Goal: Task Accomplishment & Management: Use online tool/utility

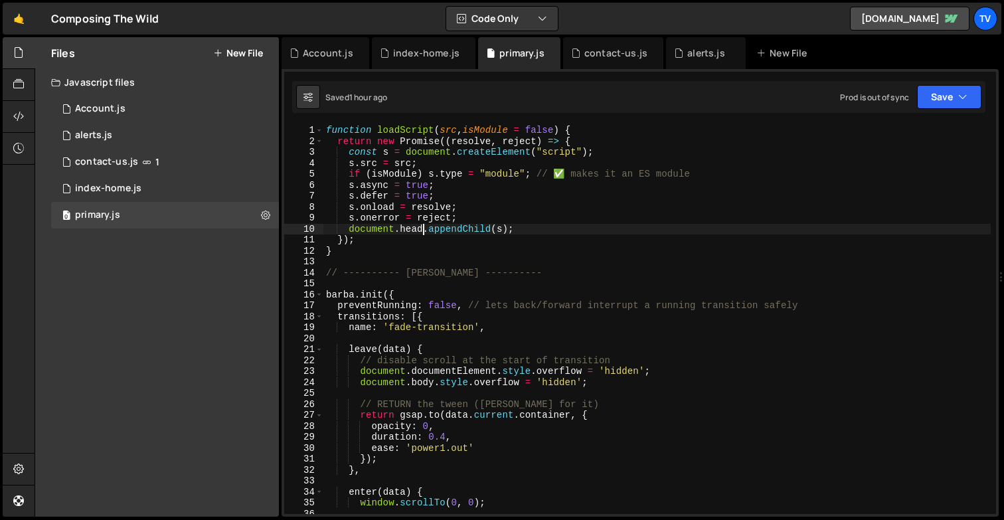
scroll to position [3590, 0]
click at [96, 104] on div "Account.js" at bounding box center [100, 109] width 50 height 12
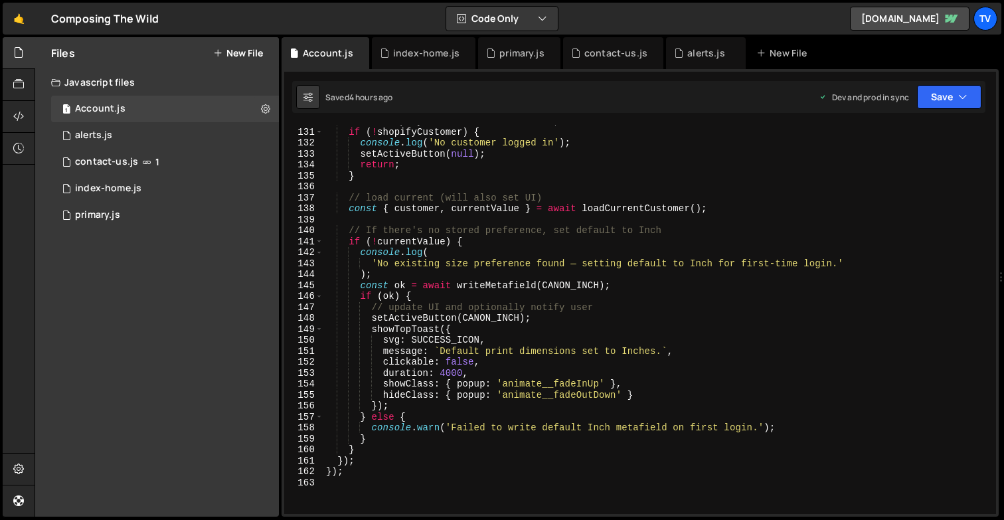
scroll to position [1662, 0]
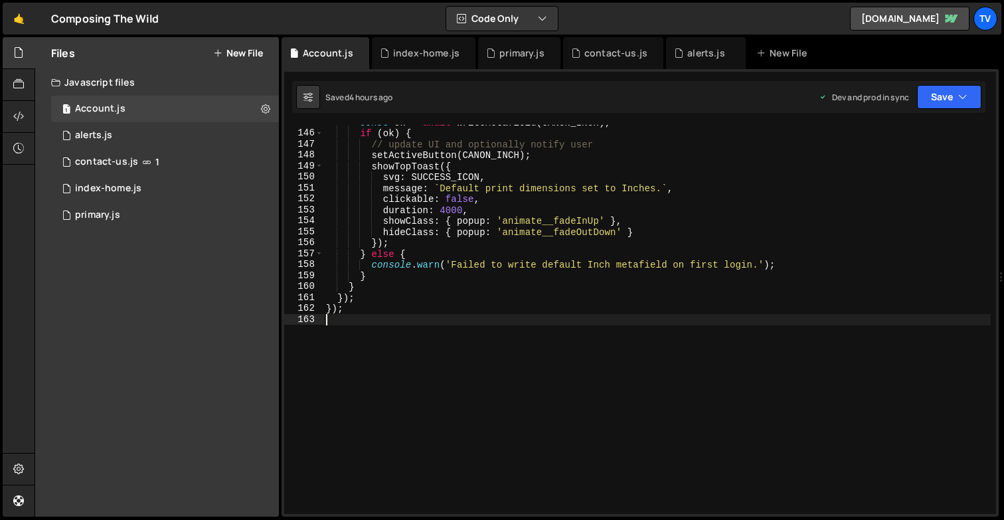
click at [475, 326] on div "const ok = await writeMetafield ( CANON_INCH ) ; if ( ok ) { // update UI and o…" at bounding box center [656, 322] width 667 height 411
click at [13, 113] on div at bounding box center [19, 117] width 33 height 32
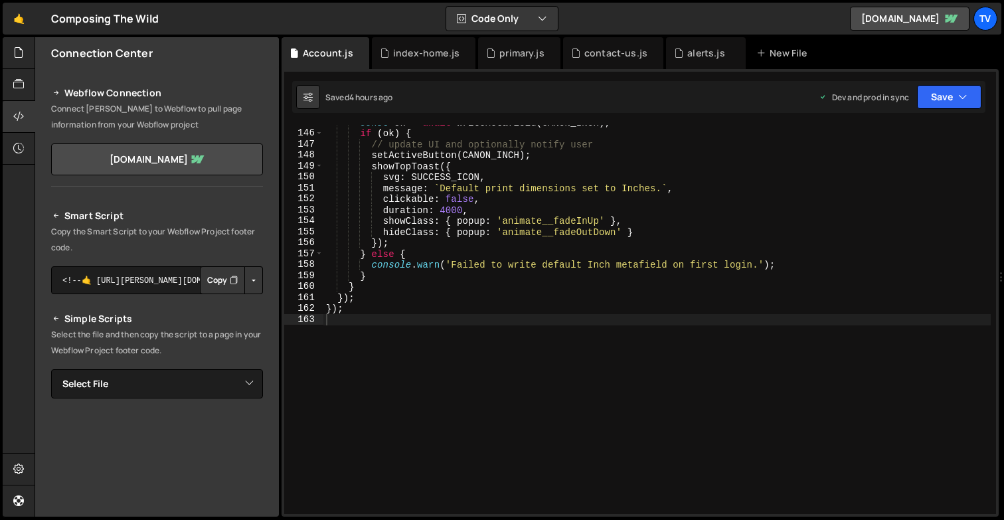
click at [156, 402] on div "Smart Script Copy the Smart Script to your Webflow Project footer code. <!--🤙 […" at bounding box center [157, 440] width 212 height 464
click at [141, 392] on select "Select File Account.js alerts.js contact-us.js index-home.js primary.js" at bounding box center [157, 383] width 212 height 29
select select "46990"
click at [51, 369] on select "Select File Account.js alerts.js contact-us.js index-home.js primary.js" at bounding box center [157, 383] width 212 height 29
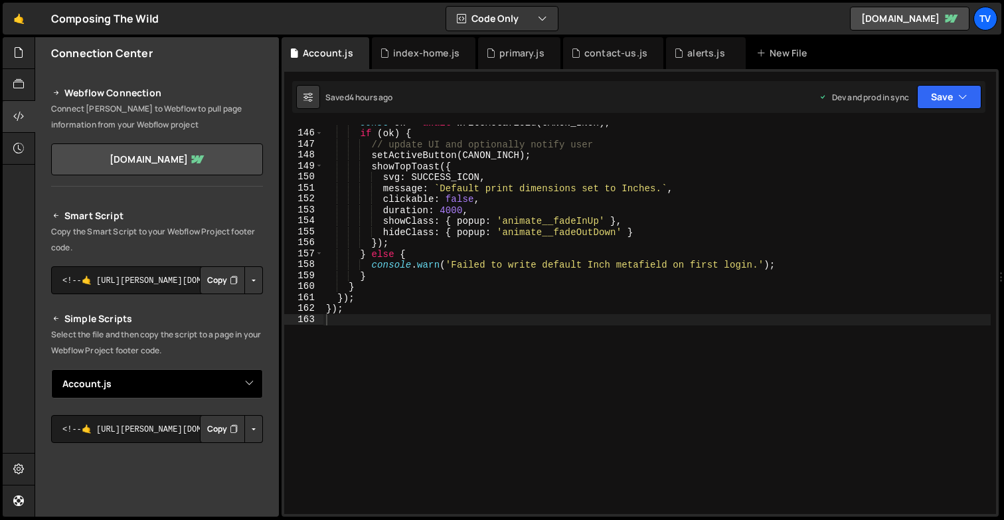
scroll to position [39, 0]
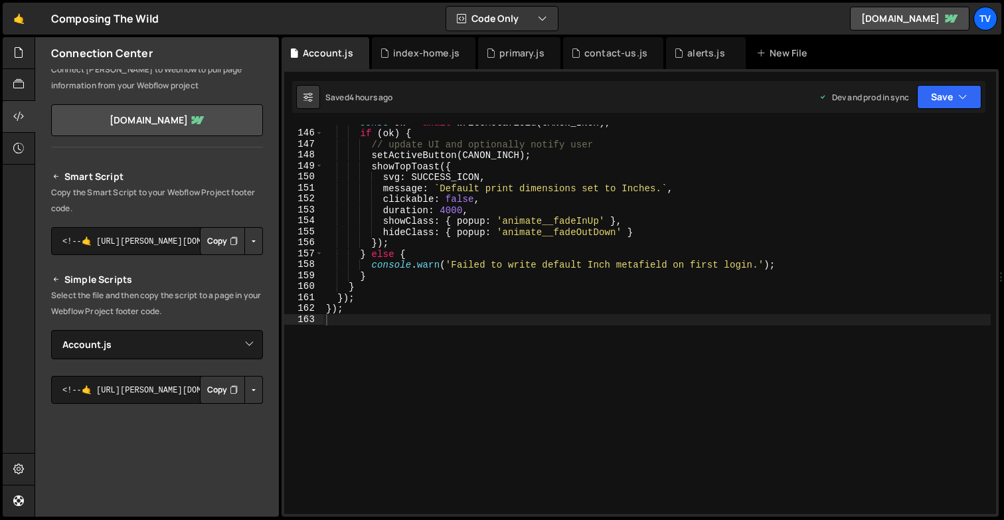
click at [218, 390] on button "Copy" at bounding box center [222, 390] width 45 height 28
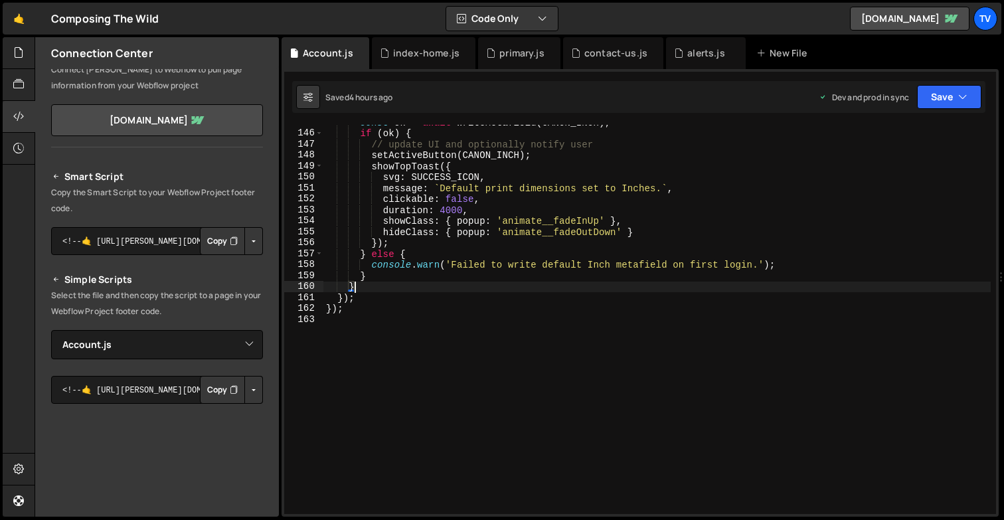
click at [539, 291] on div "const ok = await writeMetafield ( CANON_INCH ) ; if ( ok ) { // update UI and o…" at bounding box center [656, 322] width 667 height 411
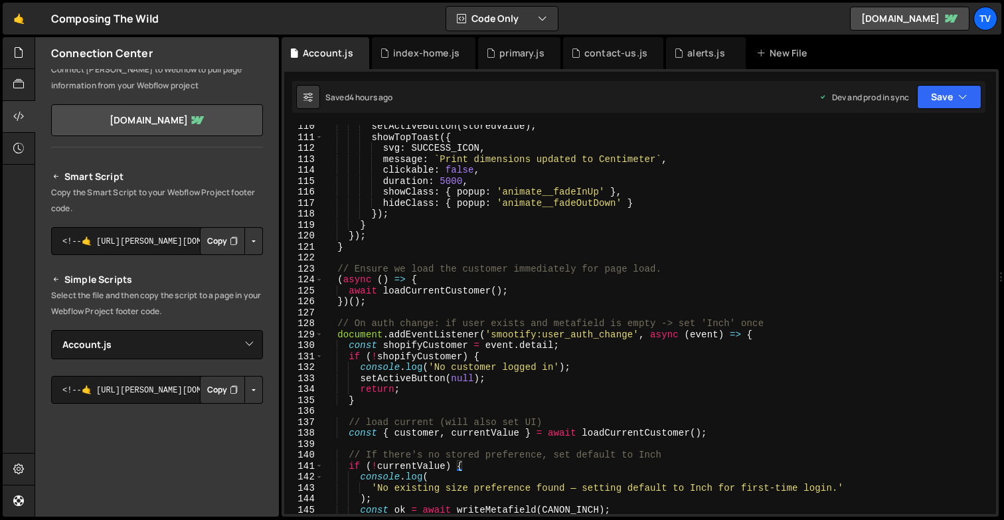
scroll to position [1253, 0]
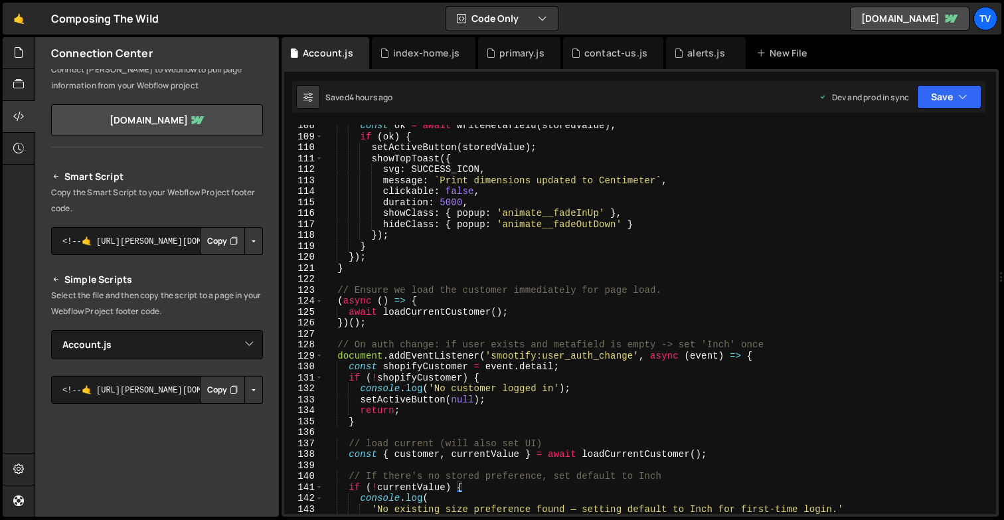
click at [497, 261] on div "const ok = await writeMetafield ( storedValue ) ; if ( ok ) { setActiveButton (…" at bounding box center [656, 325] width 667 height 411
click at [384, 162] on div "const ok = await writeMetafield ( storedValue ) ; if ( ok ) { setActiveButton (…" at bounding box center [656, 325] width 667 height 411
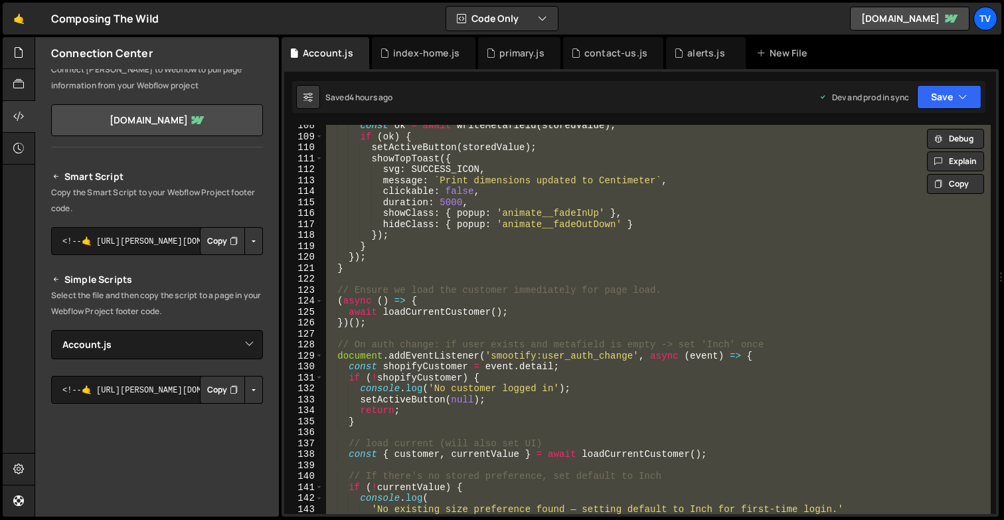
click at [427, 258] on div "const ok = await writeMetafield ( storedValue ) ; if ( ok ) { setActiveButton (…" at bounding box center [656, 319] width 667 height 389
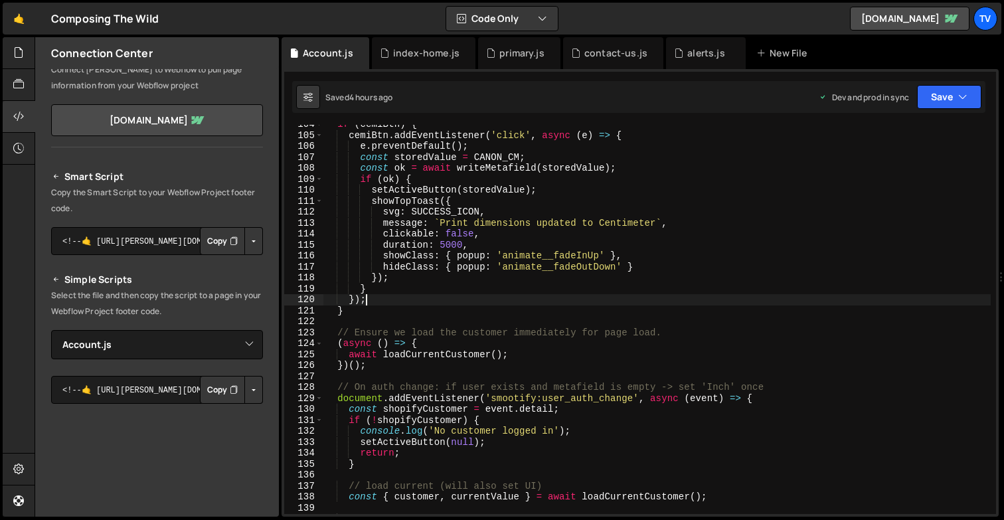
scroll to position [1200, 0]
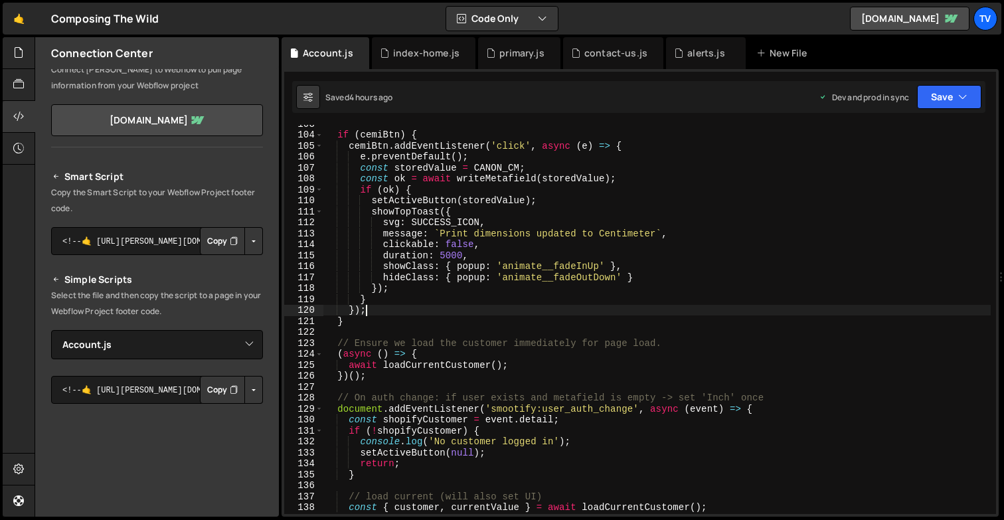
click at [420, 187] on div "if ( cemiBtn ) { cemiBtn . addEventListener ( 'click' , async ( e ) => { e . pr…" at bounding box center [656, 323] width 667 height 411
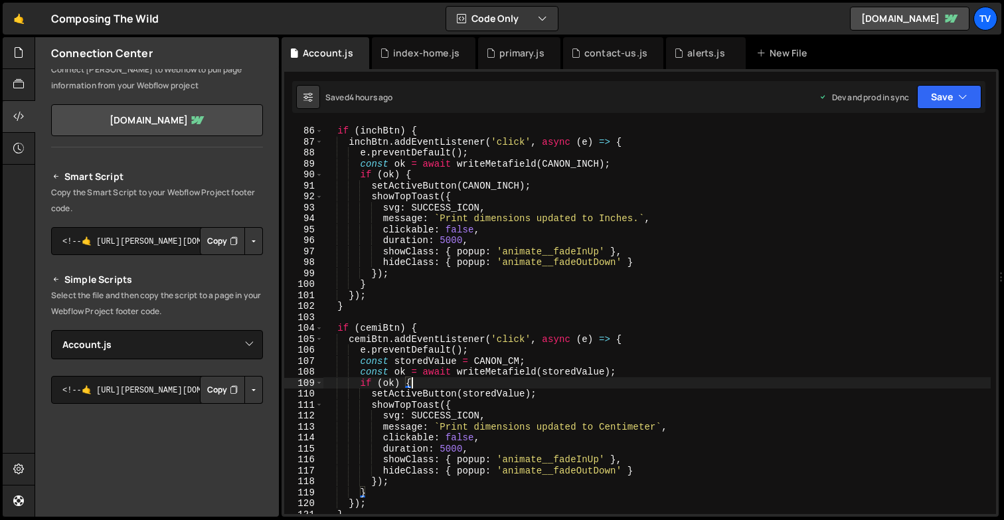
scroll to position [1006, 0]
click at [417, 176] on div "// Wire button clicks if ( inchBtn ) { inchBtn . addEventListener ( 'click' , a…" at bounding box center [656, 320] width 667 height 411
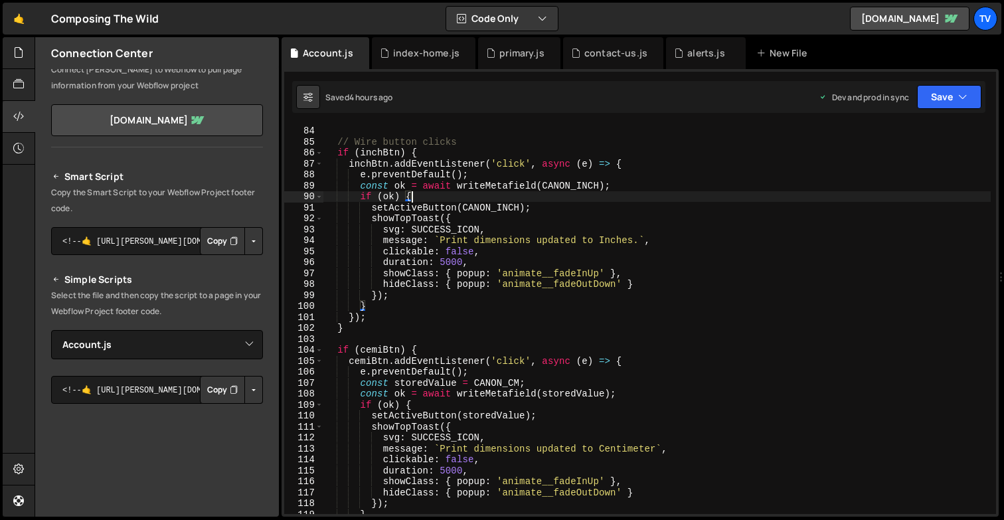
scroll to position [985, 0]
click at [382, 305] on div "} ; // Wire button clicks if ( inchBtn ) { inchBtn . addEventListener ( 'click'…" at bounding box center [656, 319] width 667 height 411
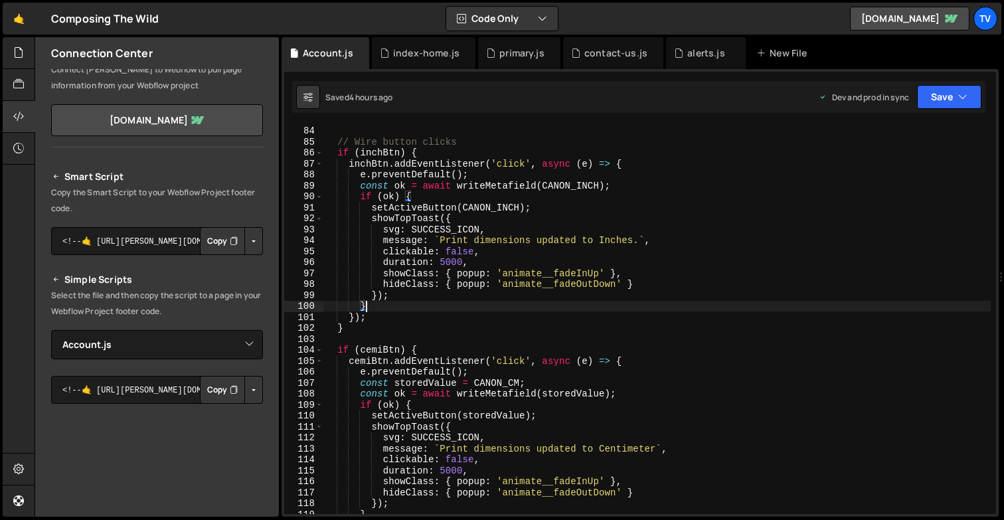
click at [357, 319] on div "} ; // Wire button clicks if ( inchBtn ) { inchBtn . addEventListener ( 'click'…" at bounding box center [656, 319] width 667 height 411
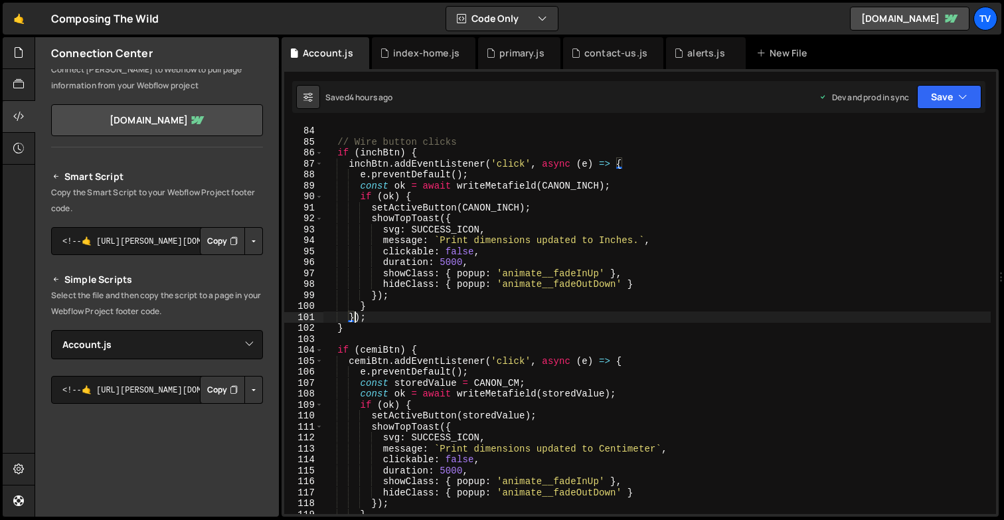
click at [391, 297] on div "} ; // Wire button clicks if ( inchBtn ) { inchBtn . addEventListener ( 'click'…" at bounding box center [656, 319] width 667 height 411
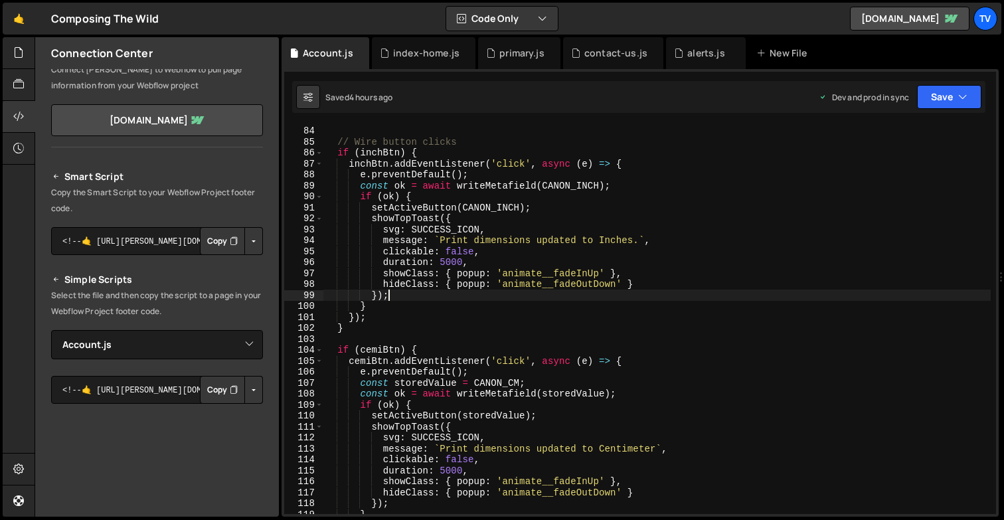
click at [385, 303] on div "} ; // Wire button clicks if ( inchBtn ) { inchBtn . addEventListener ( 'click'…" at bounding box center [656, 319] width 667 height 411
type textarea "}"
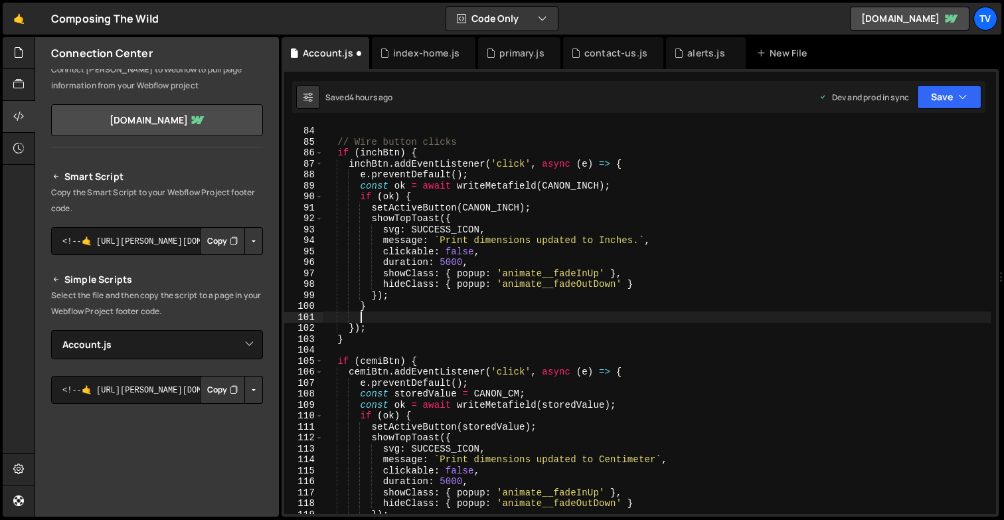
paste textarea "}, 2000); // 👈 matches toast duration"
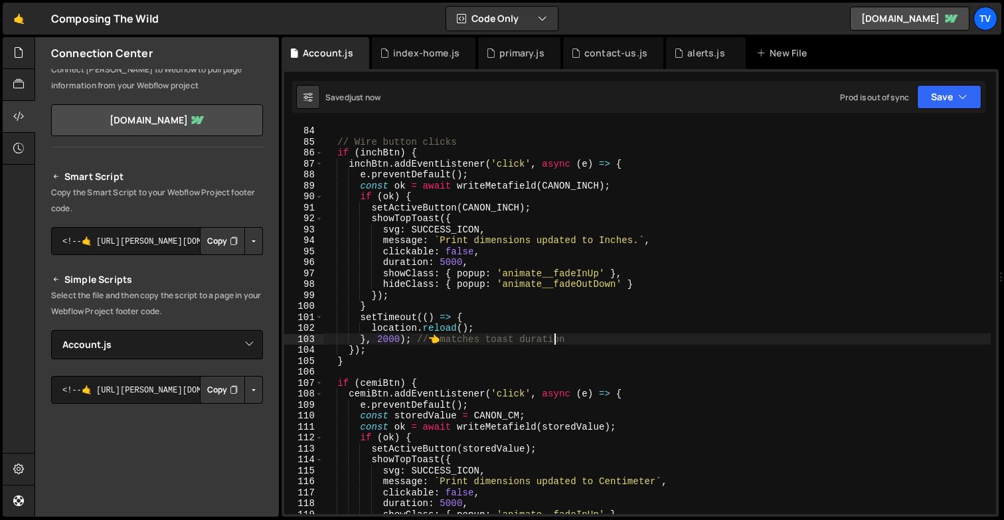
click at [388, 339] on div "} ; // Wire button clicks if ( inchBtn ) { inchBtn . addEventListener ( 'click'…" at bounding box center [656, 319] width 667 height 411
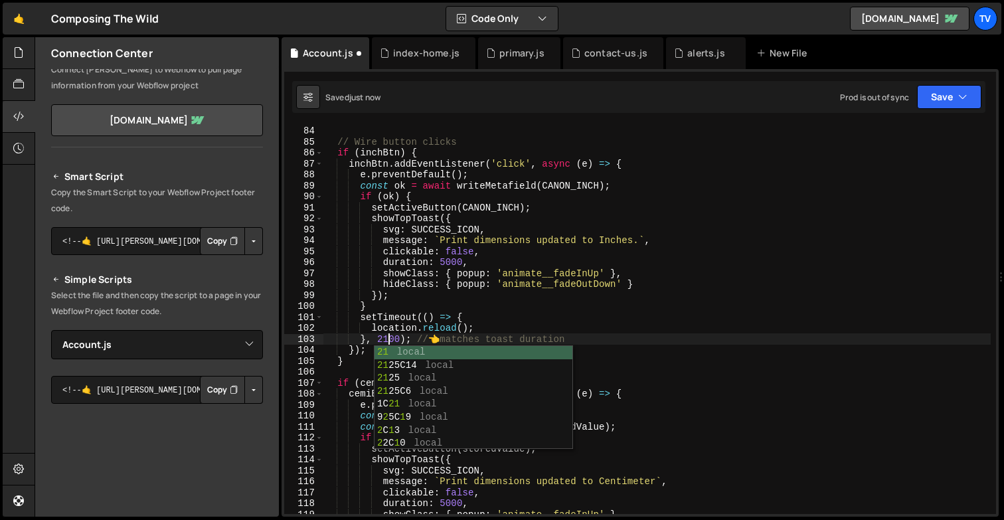
scroll to position [0, 4]
click at [387, 299] on div "} ; // Wire button clicks if ( inchBtn ) { inchBtn . addEventListener ( 'click'…" at bounding box center [656, 319] width 667 height 411
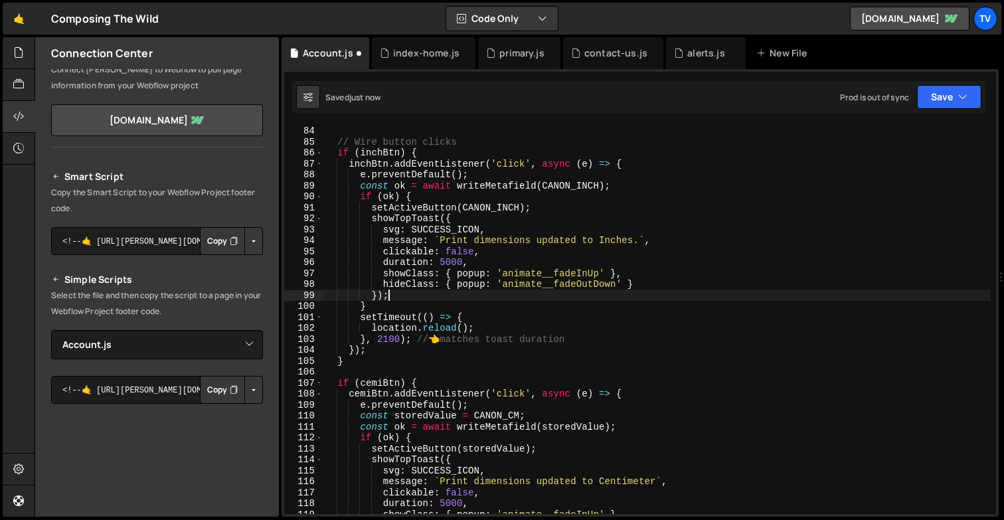
scroll to position [0, 3]
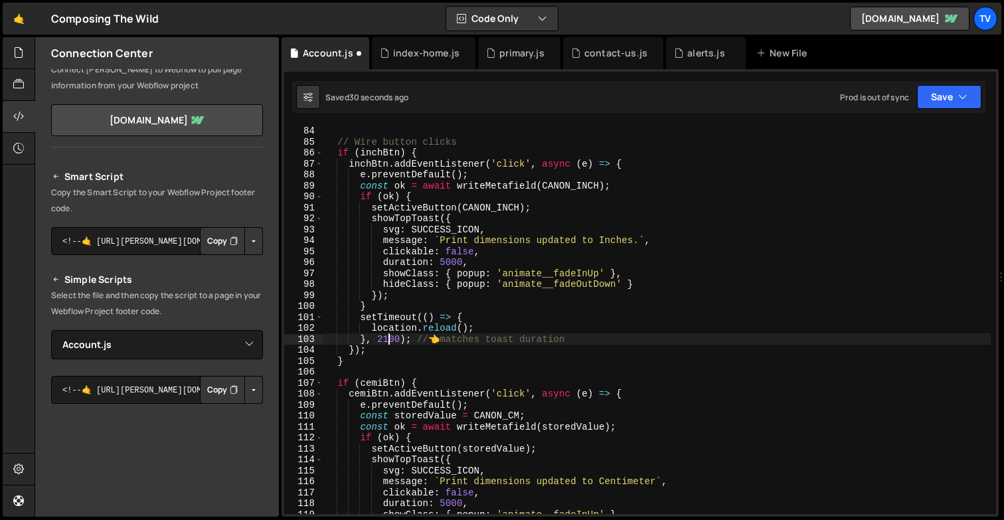
click at [388, 339] on div "} ; // Wire button clicks if ( inchBtn ) { inchBtn . addEventListener ( 'click'…" at bounding box center [656, 319] width 667 height 411
click at [473, 314] on div "} ; // Wire button clicks if ( inchBtn ) { inchBtn . addEventListener ( 'click'…" at bounding box center [656, 319] width 667 height 411
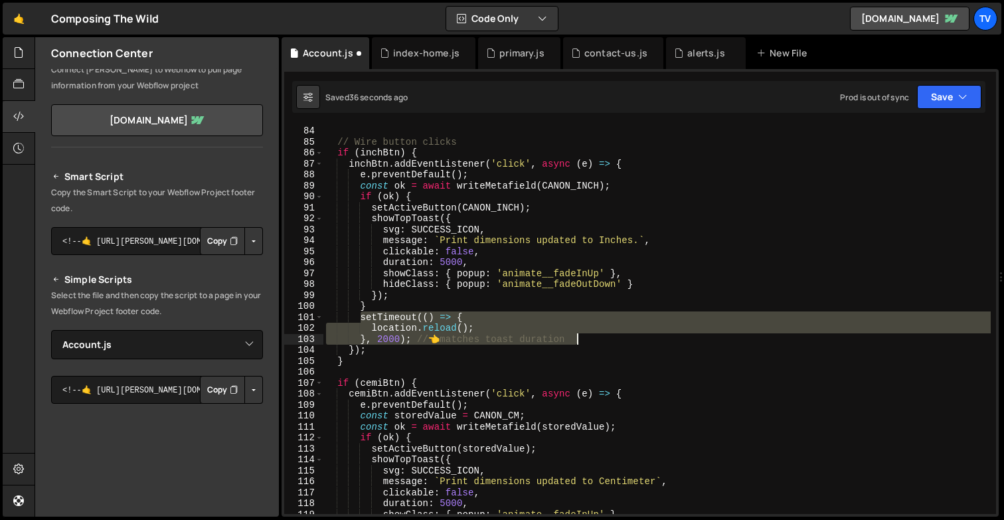
drag, startPoint x: 358, startPoint y: 317, endPoint x: 603, endPoint y: 342, distance: 246.3
click at [603, 342] on div "} ; // Wire button clicks if ( inchBtn ) { inchBtn . addEventListener ( 'click'…" at bounding box center [656, 319] width 667 height 411
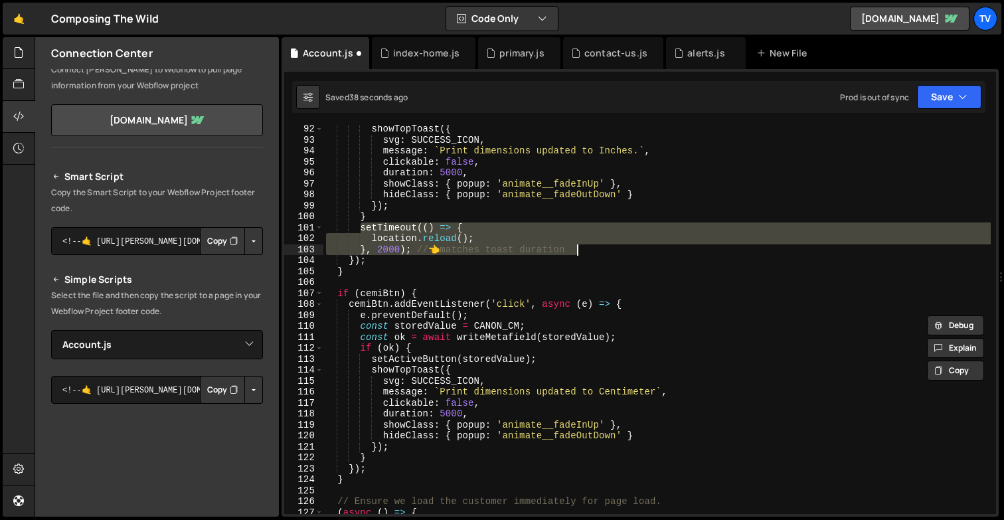
scroll to position [1093, 0]
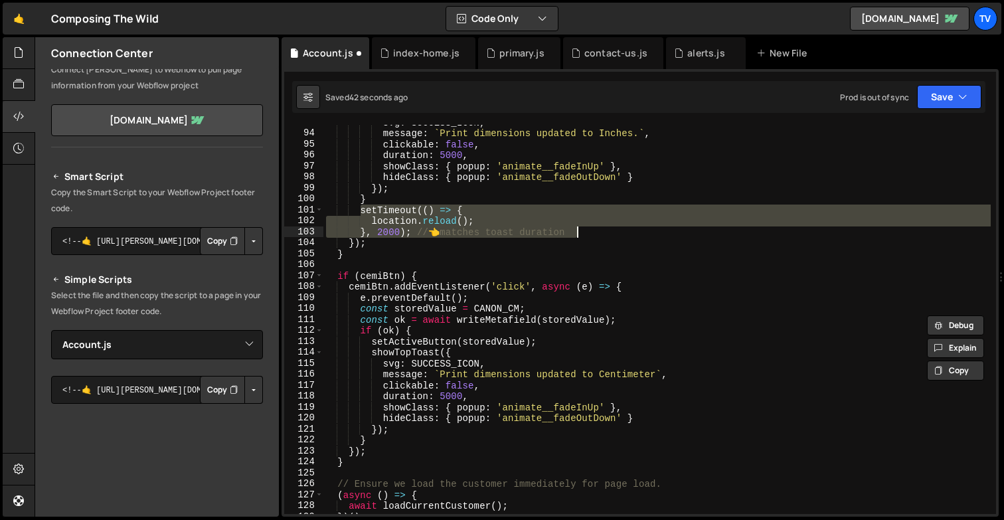
click at [426, 336] on div "svg : SUCCESS_ICON , message : ` Print dimensions updated to Inches. ` , clicka…" at bounding box center [656, 322] width 667 height 411
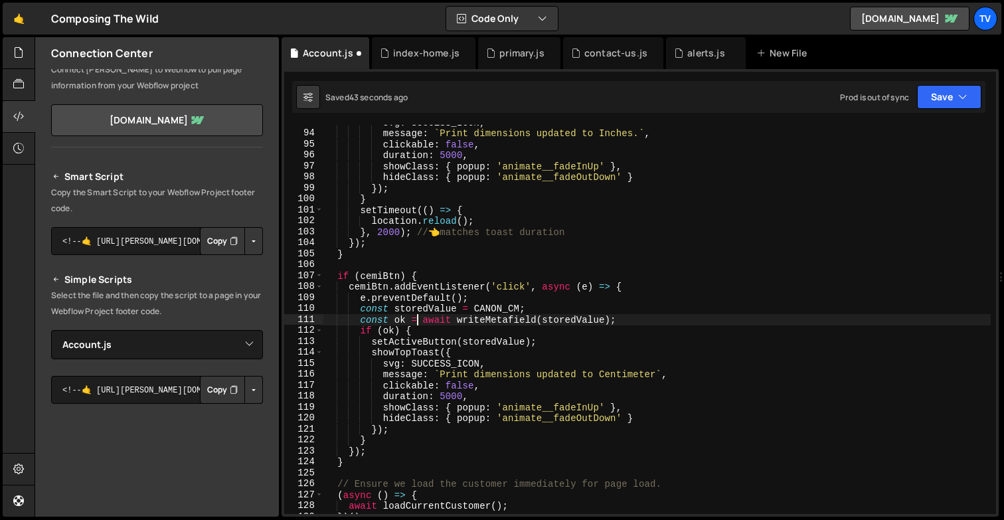
click at [418, 325] on div "svg : SUCCESS_ICON , message : ` Print dimensions updated to Inches. ` , clicka…" at bounding box center [656, 322] width 667 height 411
click at [418, 328] on div "svg : SUCCESS_ICON , message : ` Print dimensions updated to Inches. ` , clicka…" at bounding box center [656, 322] width 667 height 411
click at [392, 440] on div "svg : SUCCESS_ICON , message : ` Print dimensions updated to Inches. ` , clicka…" at bounding box center [656, 322] width 667 height 411
type textarea "}"
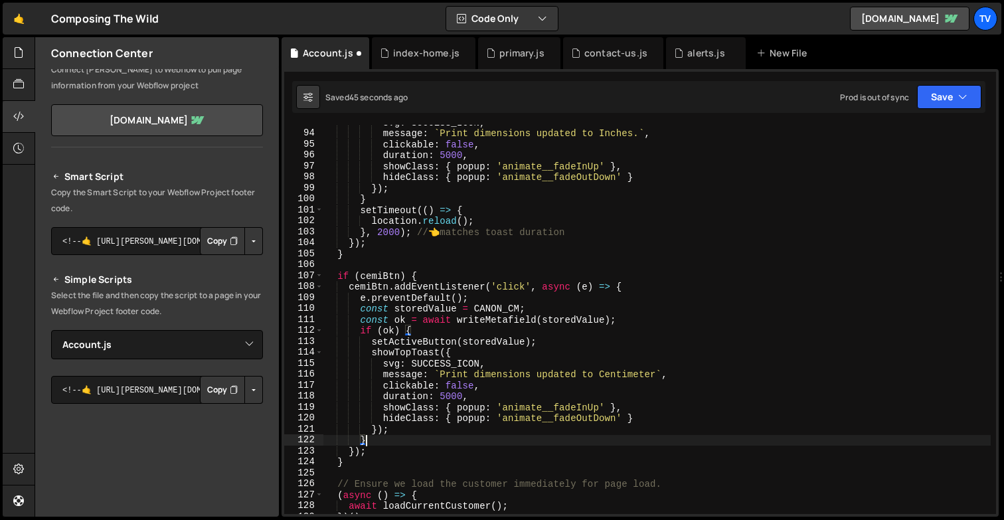
scroll to position [0, 1]
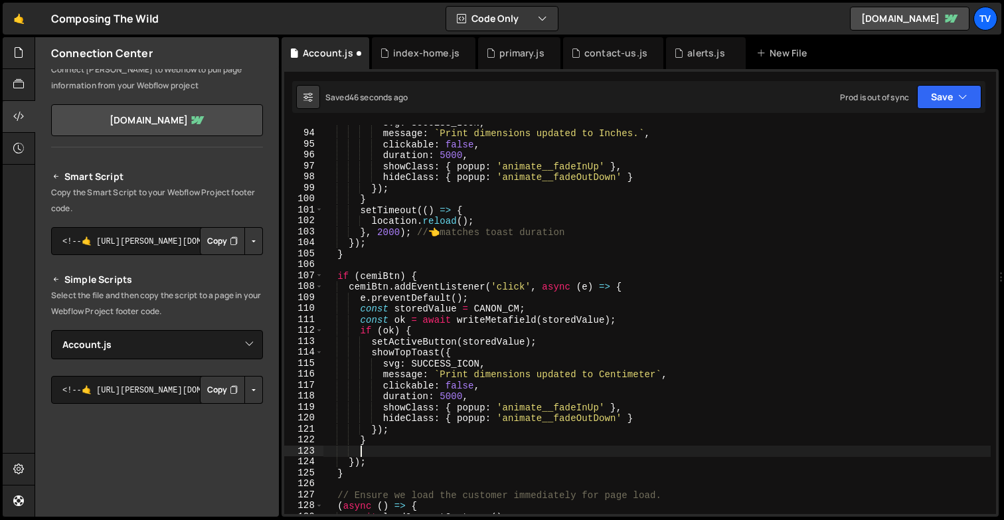
paste textarea "}, 2000); // 👈 matches toast duration"
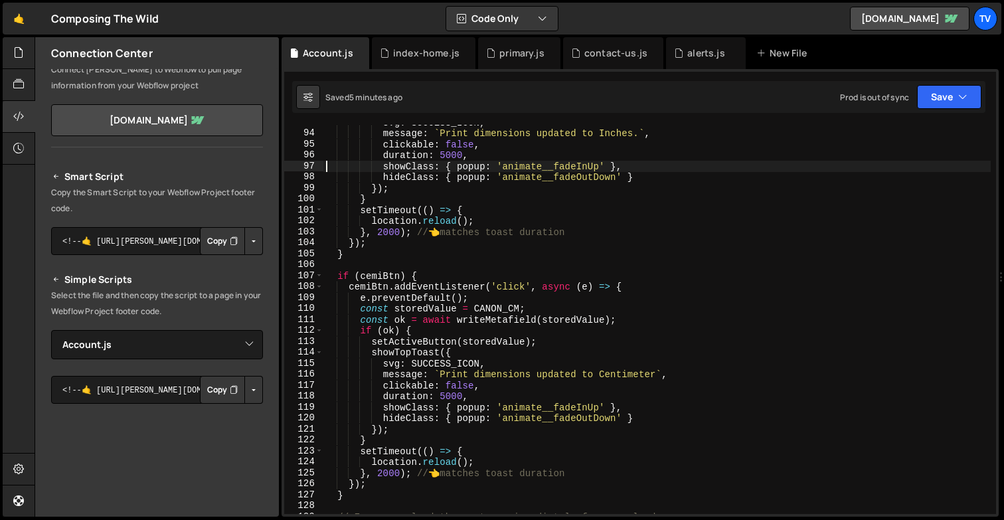
click at [327, 171] on div "svg : SUCCESS_ICON , message : ` Print dimensions updated to Inches. ` , clicka…" at bounding box center [656, 322] width 667 height 411
type textarea "showClass: { popup: 'animate__fadeInUp' },"
click at [305, 98] on icon at bounding box center [307, 96] width 9 height 13
select select "editor"
select select "ace/theme/monokai"
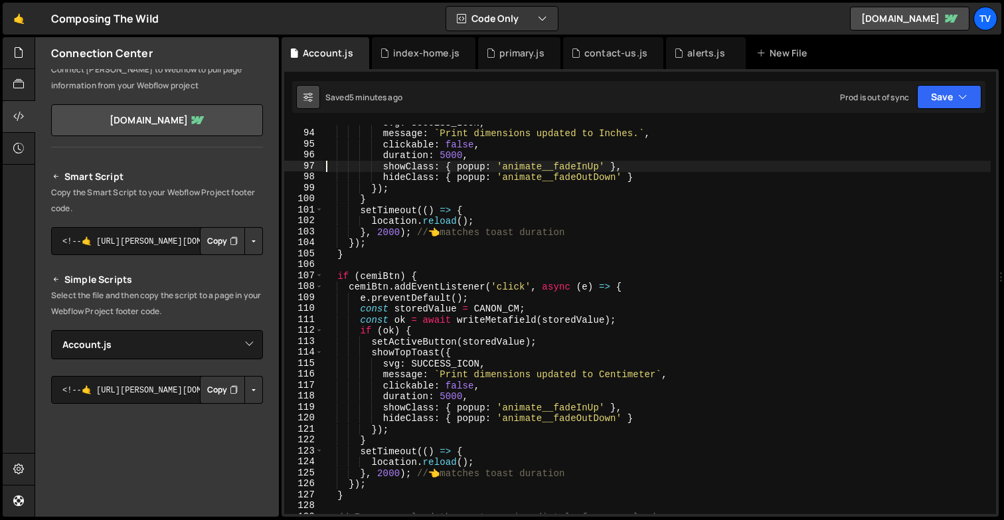
type input "14"
checkbox input "true"
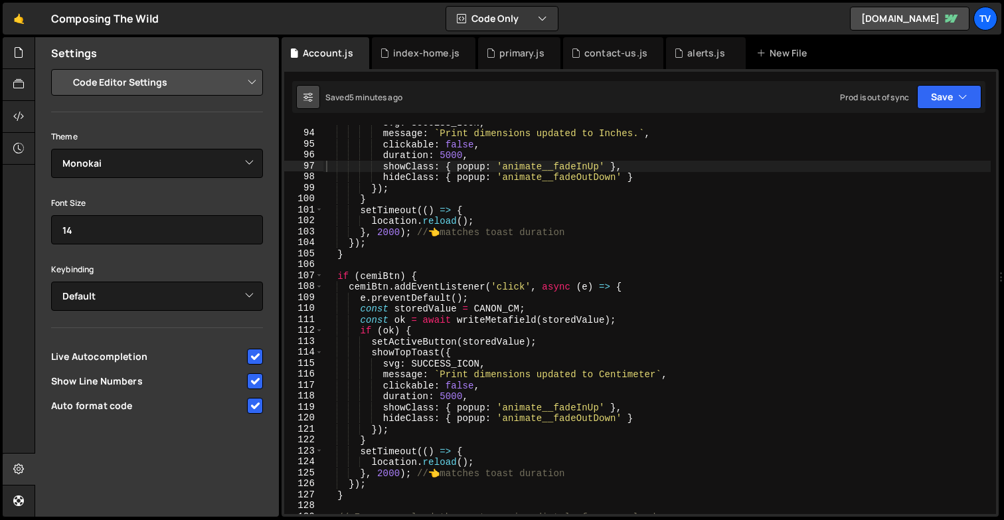
click at [297, 96] on button at bounding box center [308, 97] width 24 height 24
click at [16, 58] on icon at bounding box center [18, 52] width 11 height 15
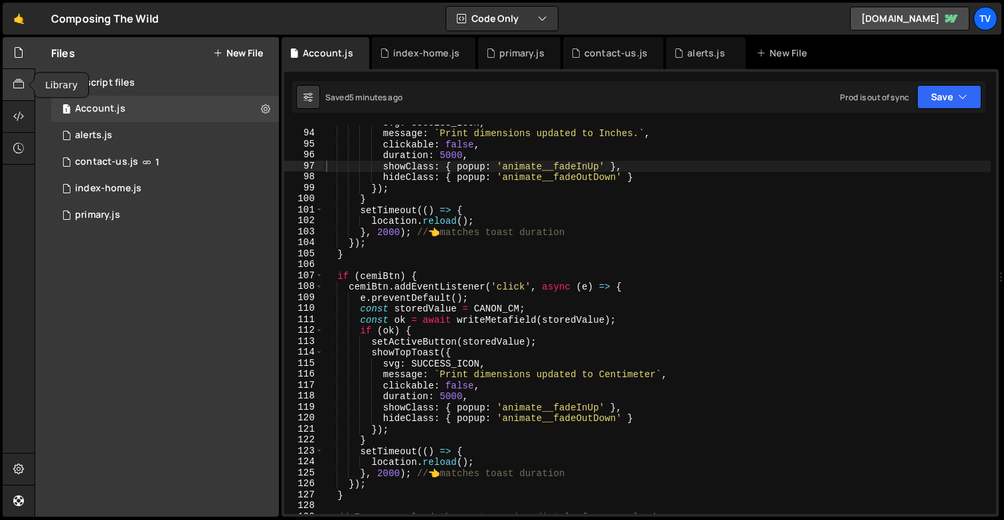
click at [22, 88] on icon at bounding box center [18, 84] width 11 height 15
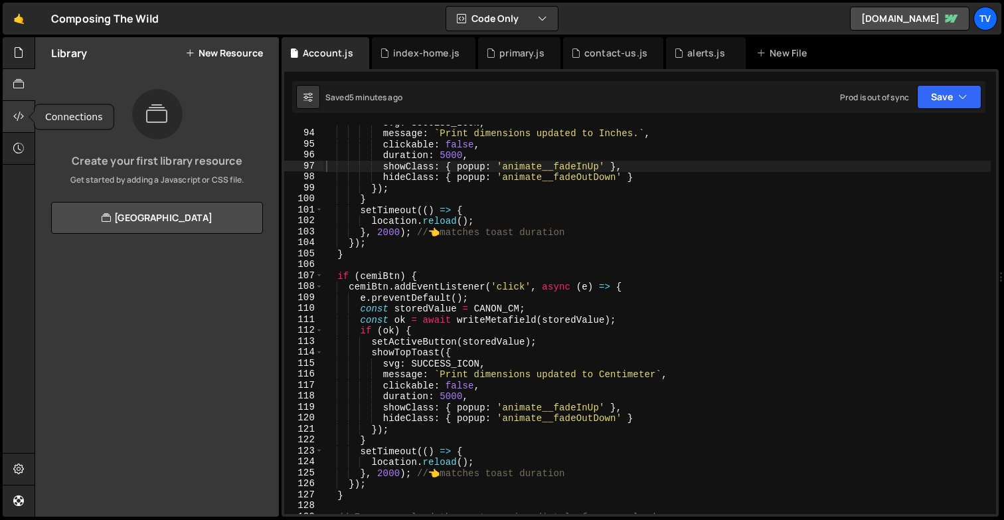
click at [28, 121] on div at bounding box center [19, 117] width 33 height 32
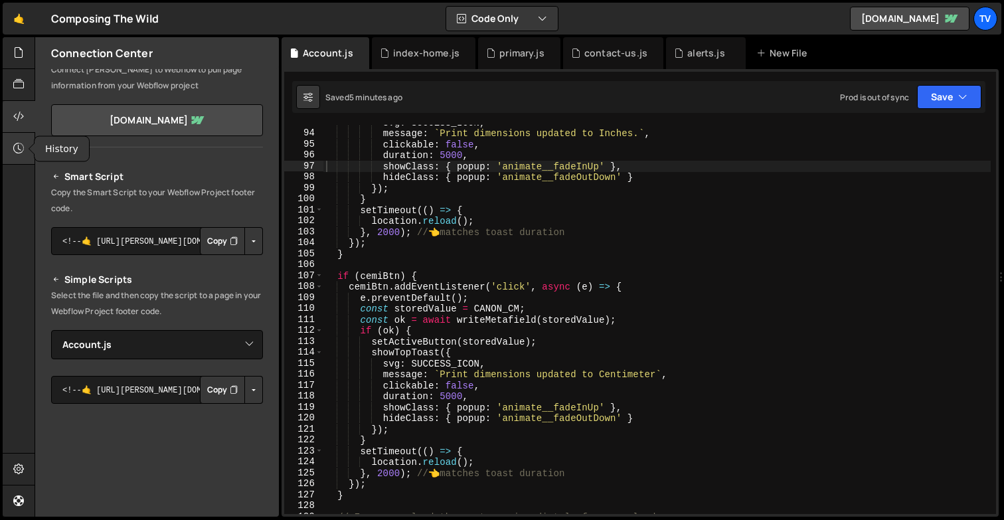
click at [22, 148] on icon at bounding box center [18, 148] width 11 height 15
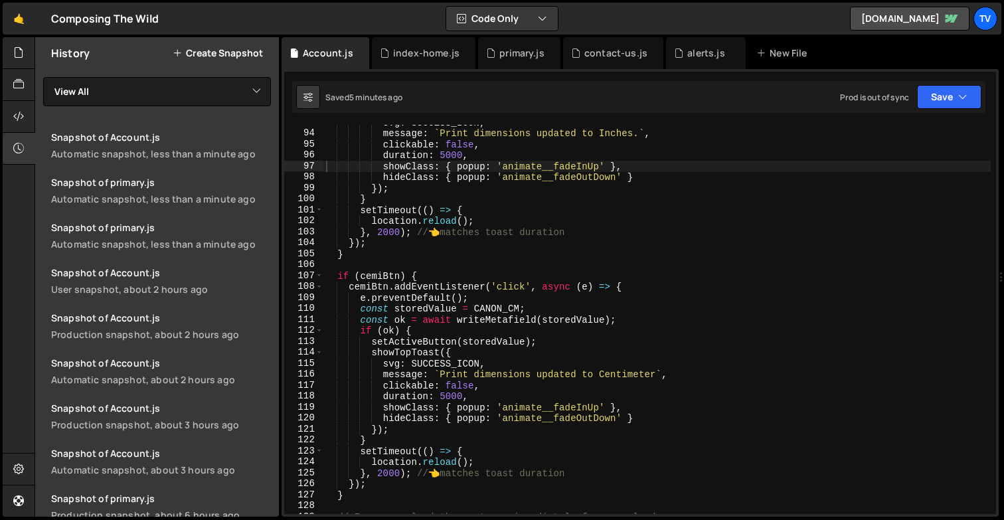
click at [212, 53] on button "Create Snapshot" at bounding box center [218, 53] width 90 height 11
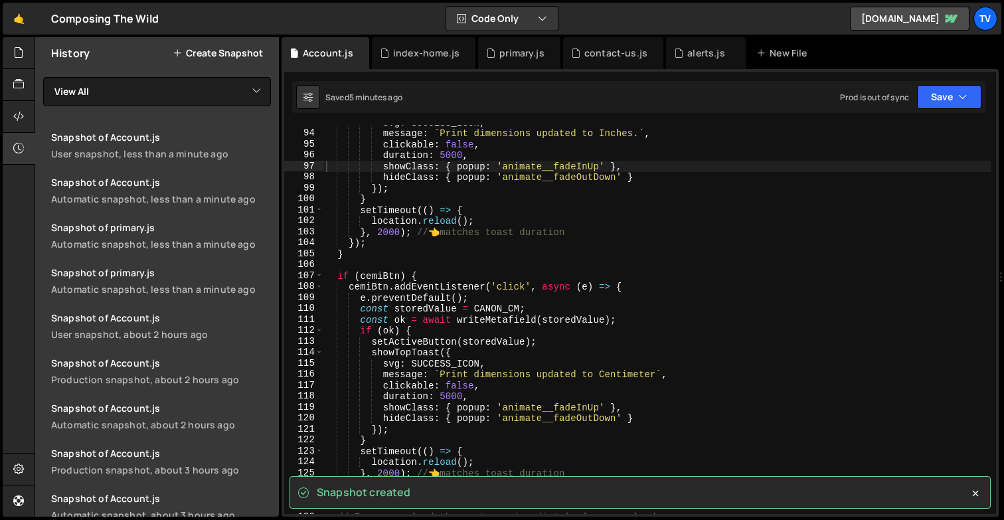
click at [405, 195] on div "svg : SUCCESS_ICON , message : ` Print dimensions updated to Inches. ` , clicka…" at bounding box center [656, 322] width 667 height 411
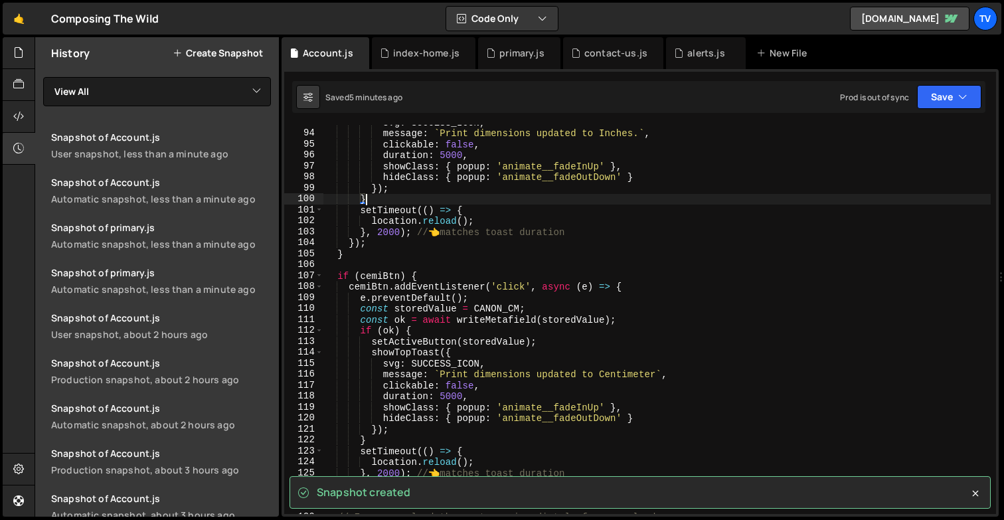
type textarea "});"
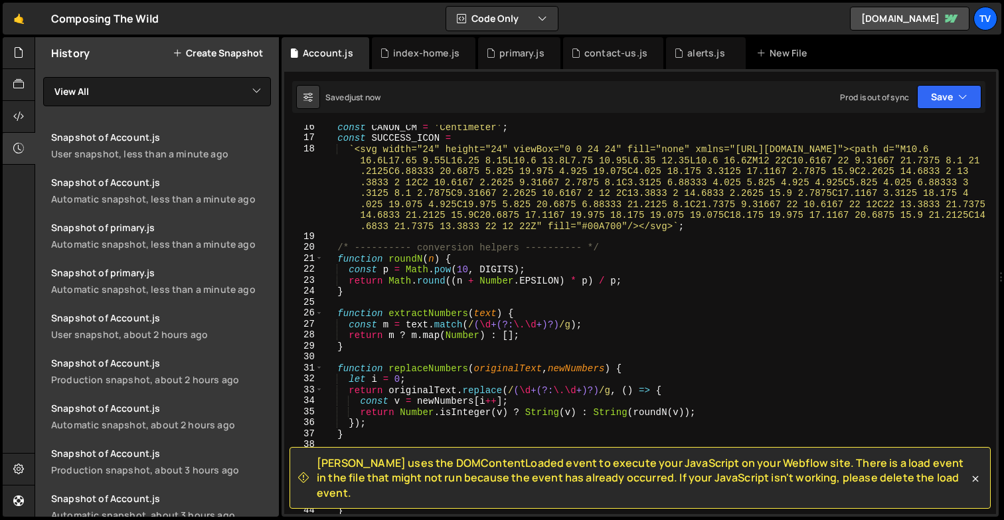
scroll to position [0, 0]
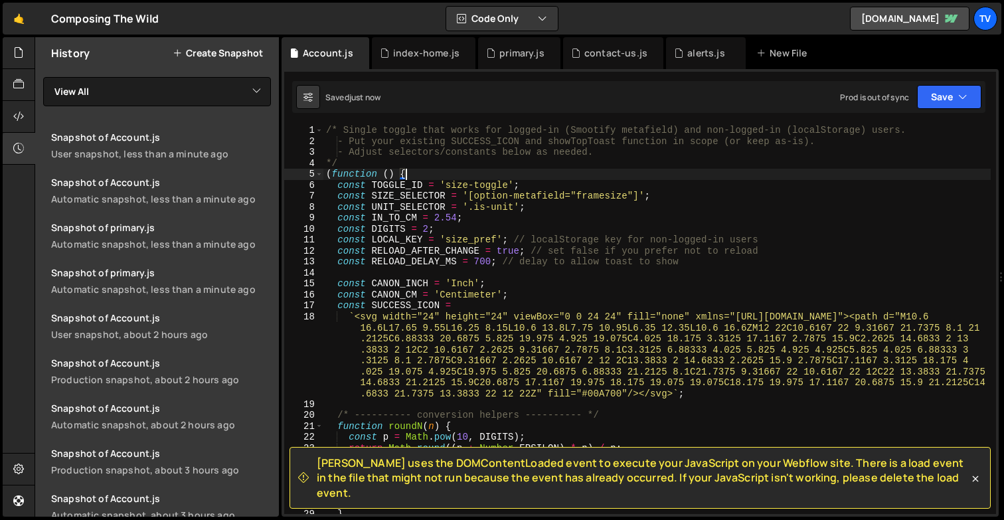
click at [436, 176] on div "/* Single toggle that works for logged-in (Smootify metafield) and non-logged-i…" at bounding box center [656, 330] width 667 height 411
click at [466, 222] on div "/* Single toggle that works for logged-in (Smootify metafield) and non-logged-i…" at bounding box center [656, 330] width 667 height 411
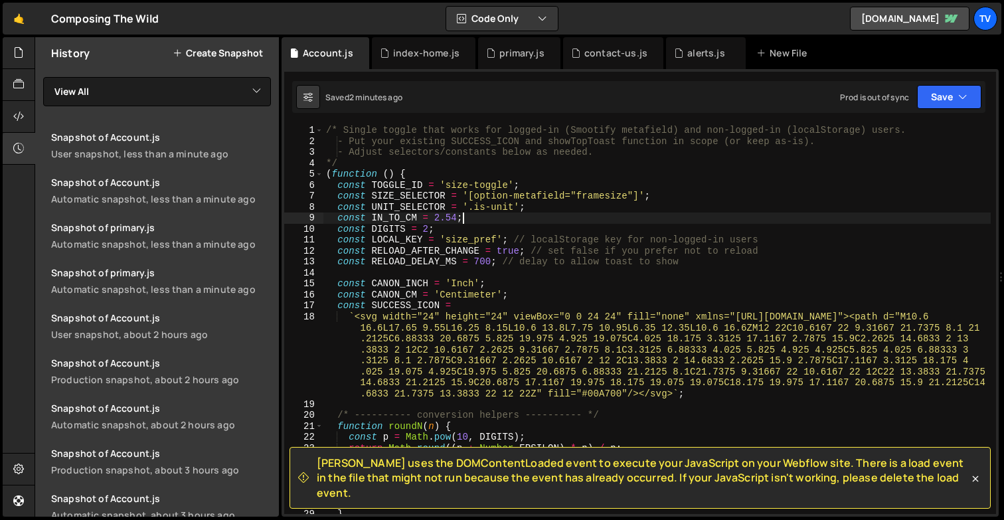
click at [512, 254] on div "/* Single toggle that works for logged-in (Smootify metafield) and non-logged-i…" at bounding box center [656, 330] width 667 height 411
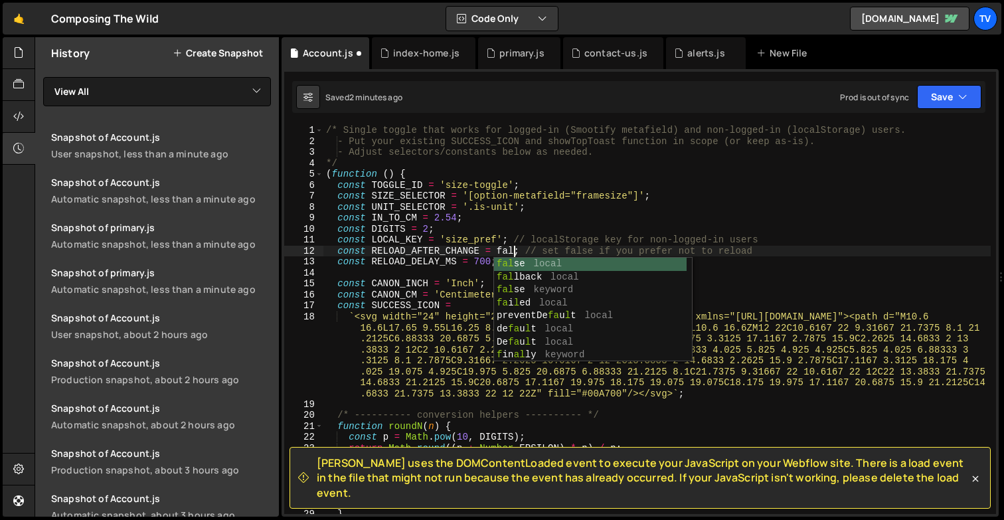
scroll to position [0, 13]
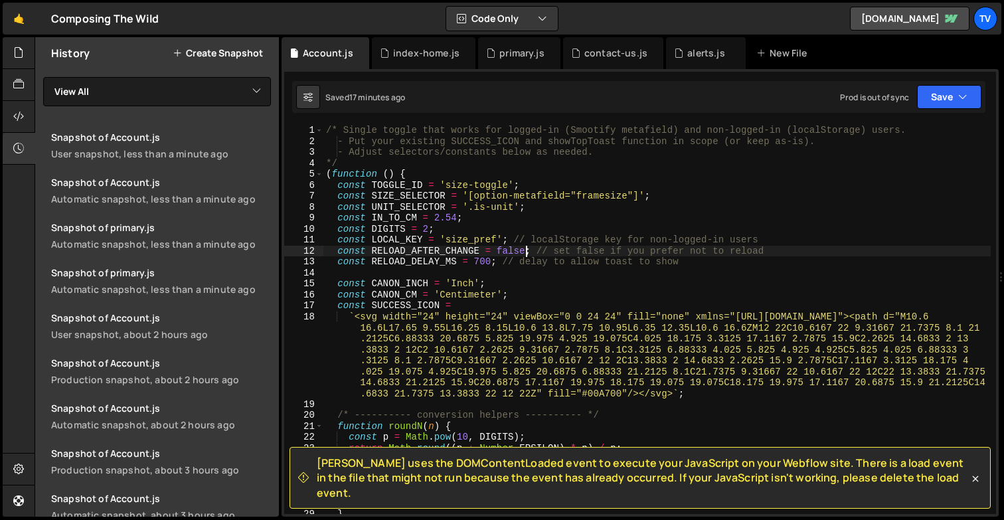
click at [401, 159] on div "/* Single toggle that works for logged-in (Smootify metafield) and non-logged-i…" at bounding box center [656, 330] width 667 height 411
type textarea "*/"
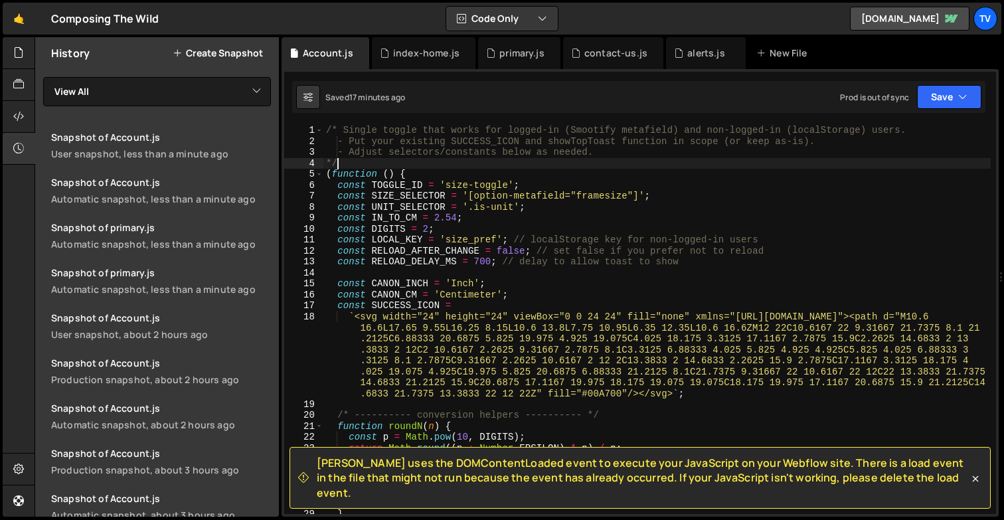
scroll to position [0, 0]
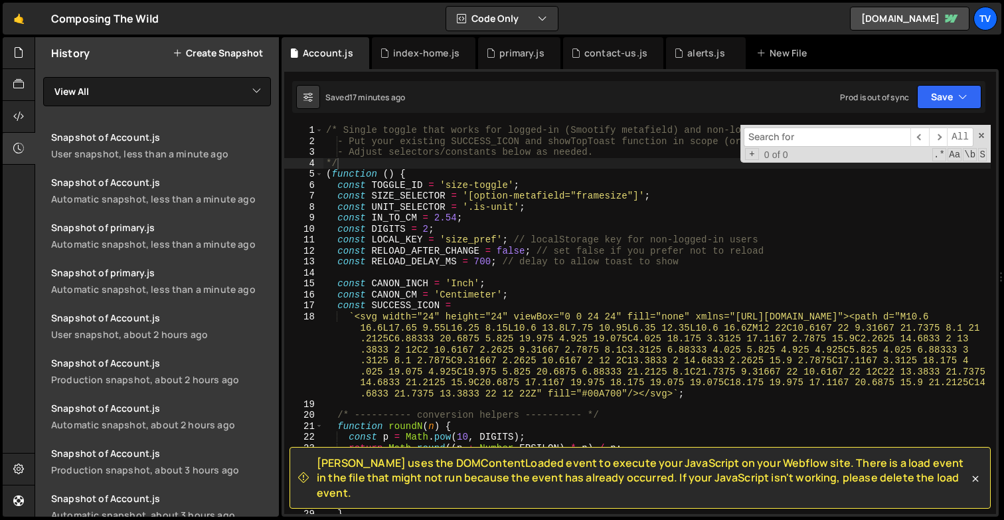
type input "custPref"
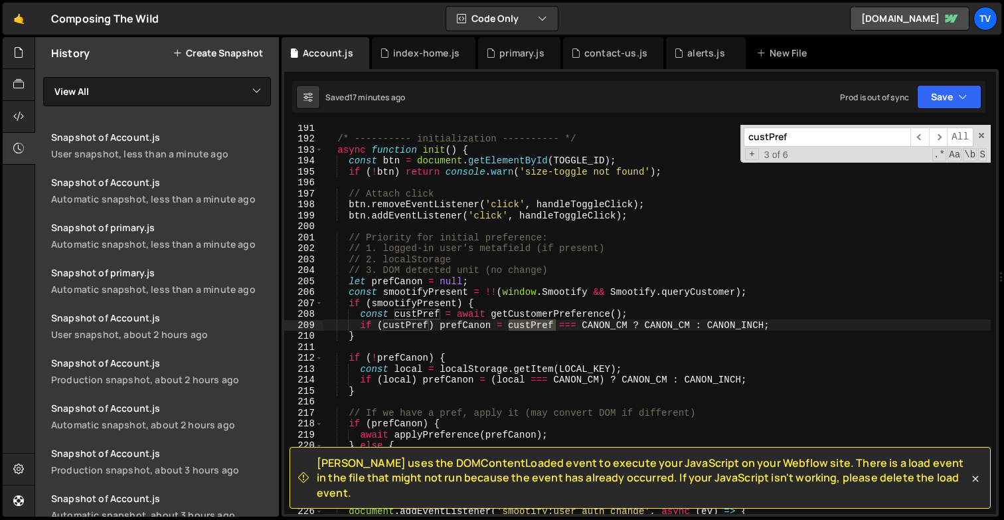
scroll to position [2533, 0]
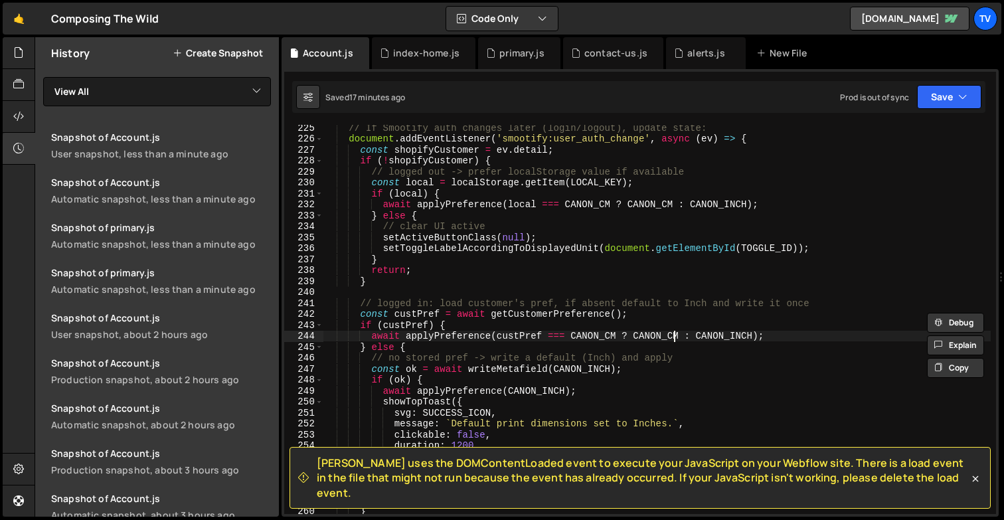
click at [675, 339] on div "// If Smootify auth changes later (login/logout), update state: document . addE…" at bounding box center [656, 327] width 667 height 411
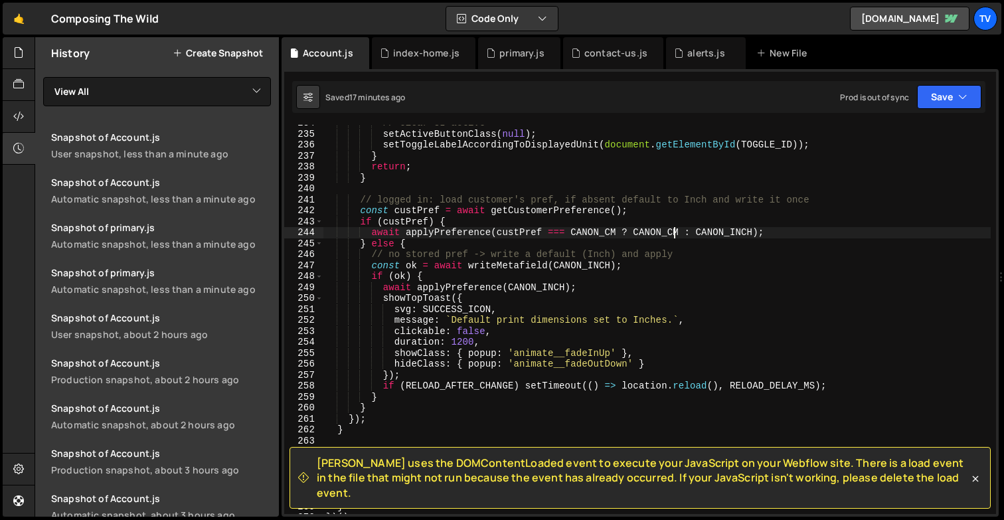
scroll to position [2640, 0]
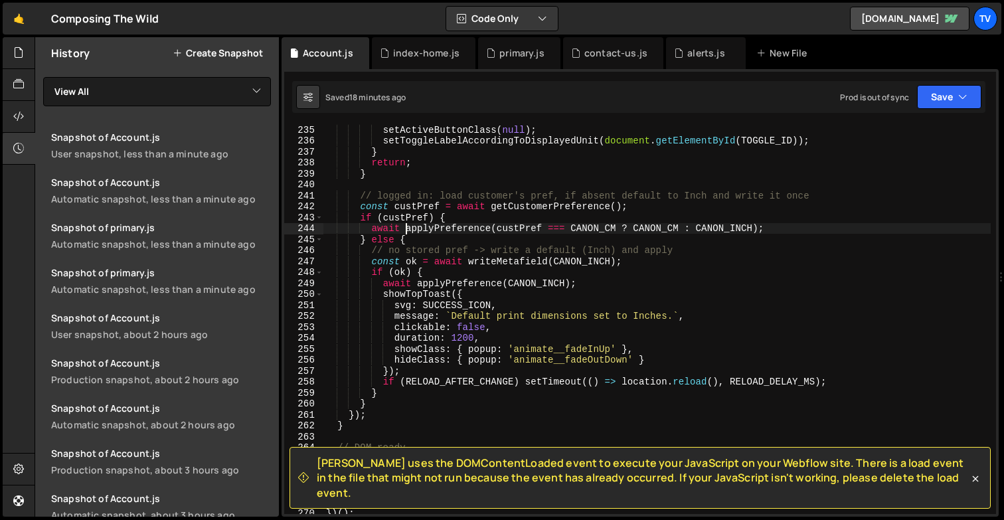
click at [403, 226] on div "setActiveButtonClass ( null ) ; setToggleLabelAccordingToDisplayedUnit ( docume…" at bounding box center [656, 329] width 667 height 411
click at [426, 289] on div "setActiveButtonClass ( null ) ; setToggleLabelAccordingToDisplayedUnit ( docume…" at bounding box center [656, 329] width 667 height 411
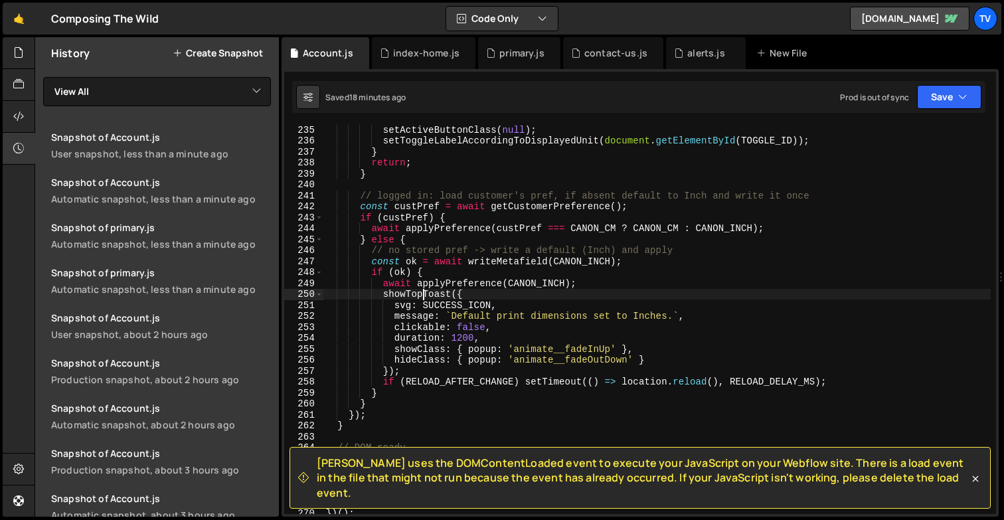
click at [504, 307] on div "setActiveButtonClass ( null ) ; setToggleLabelAccordingToDisplayedUnit ( docume…" at bounding box center [656, 329] width 667 height 411
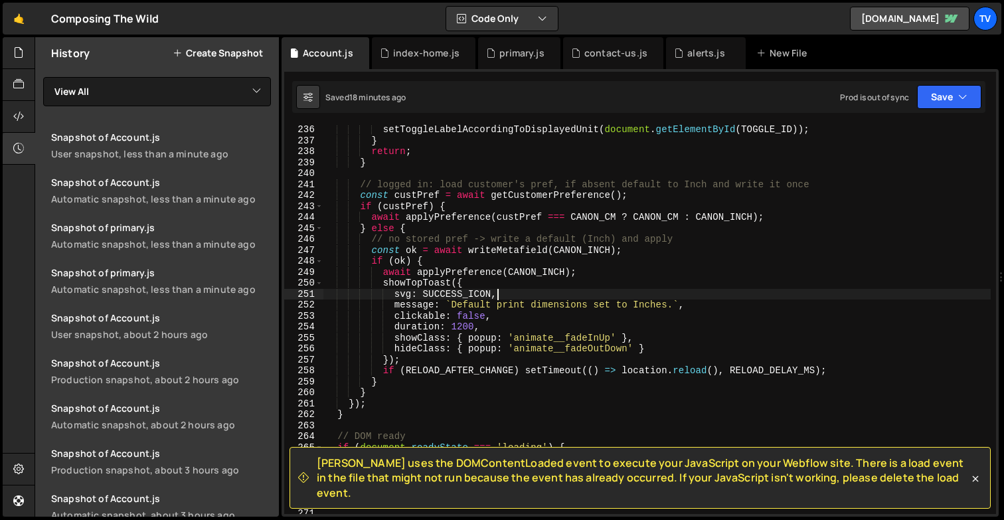
scroll to position [2665, 0]
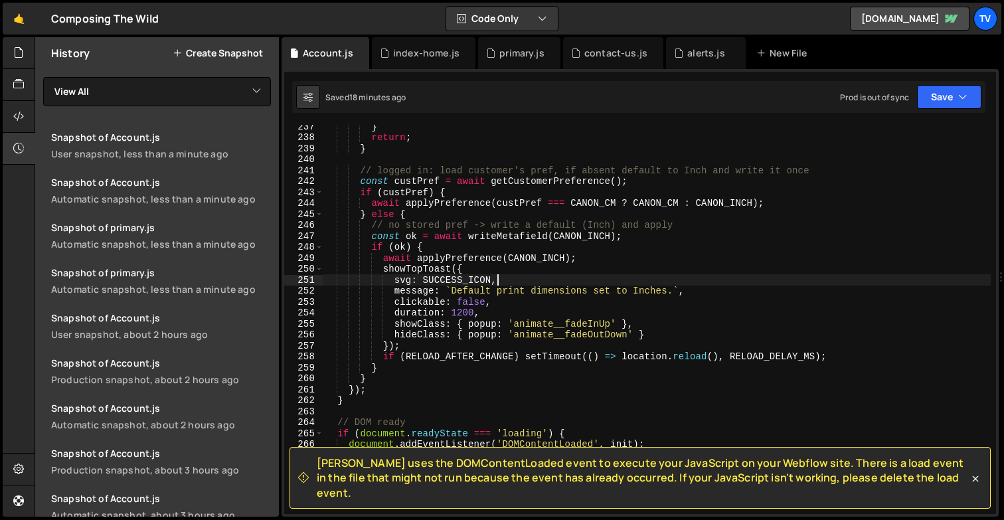
click at [443, 167] on div "} return ; } // logged in: load customer's pref, if absent default to Inch and …" at bounding box center [656, 326] width 667 height 411
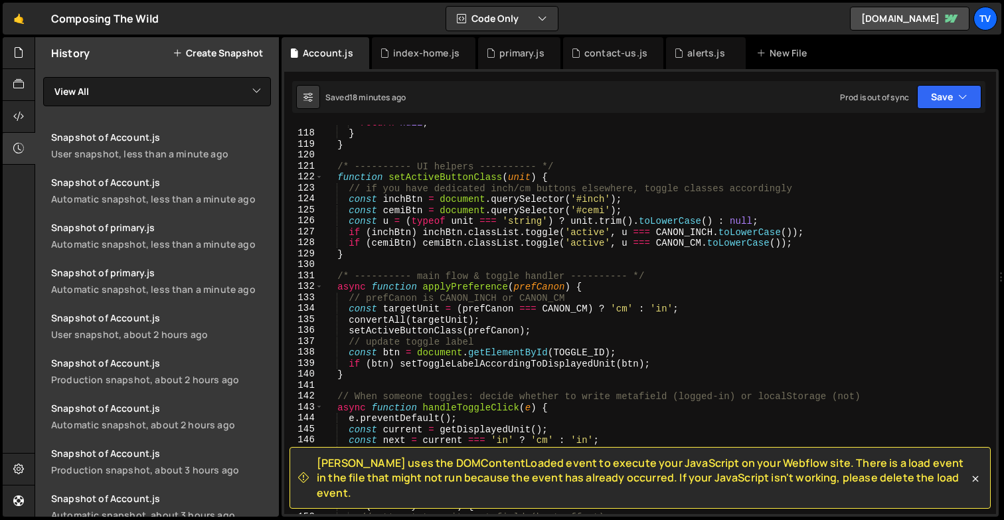
scroll to position [1111, 0]
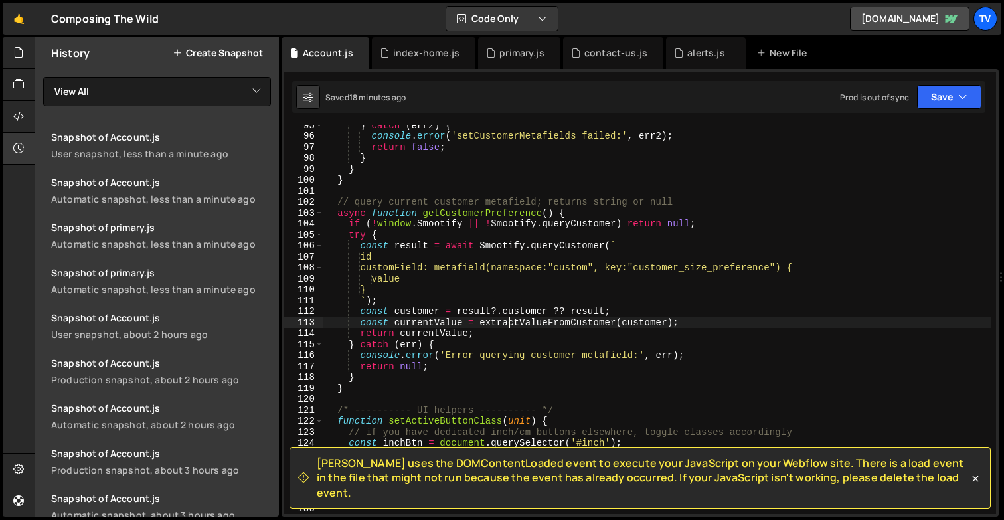
click at [509, 322] on div "} catch ( err2 ) { console . error ( 'setCustomerMetafields failed:' , err2 ) ;…" at bounding box center [656, 324] width 667 height 411
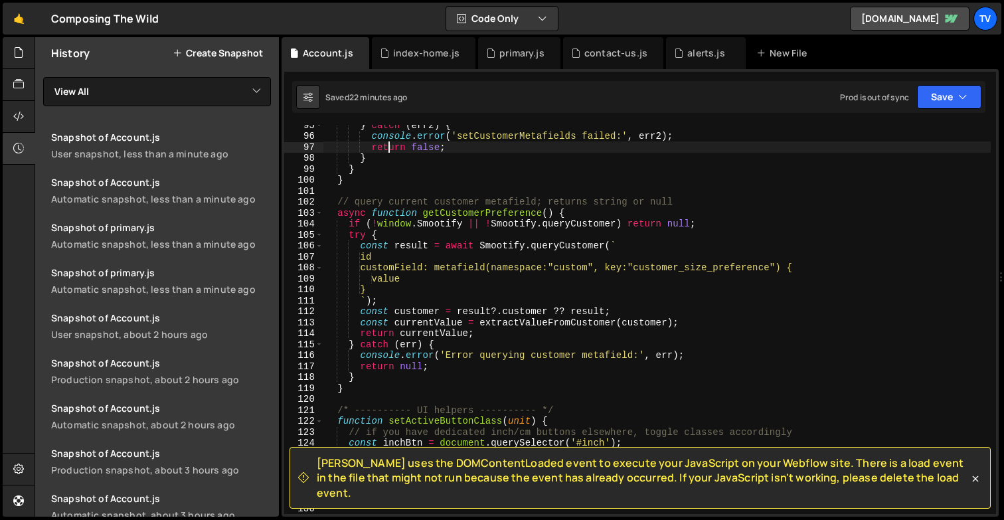
click at [387, 149] on div "} catch ( err2 ) { console . error ( 'setCustomerMetafields failed:' , err2 ) ;…" at bounding box center [656, 324] width 667 height 411
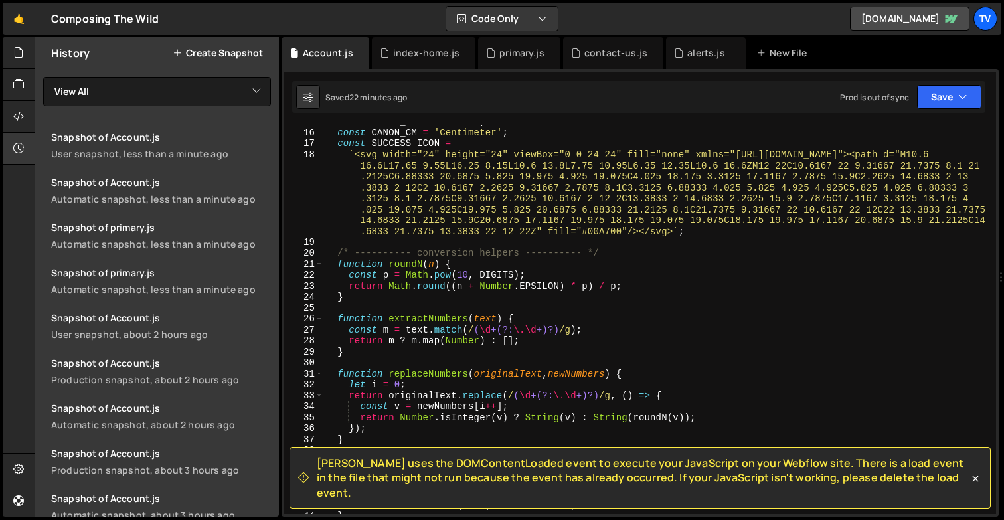
scroll to position [0, 0]
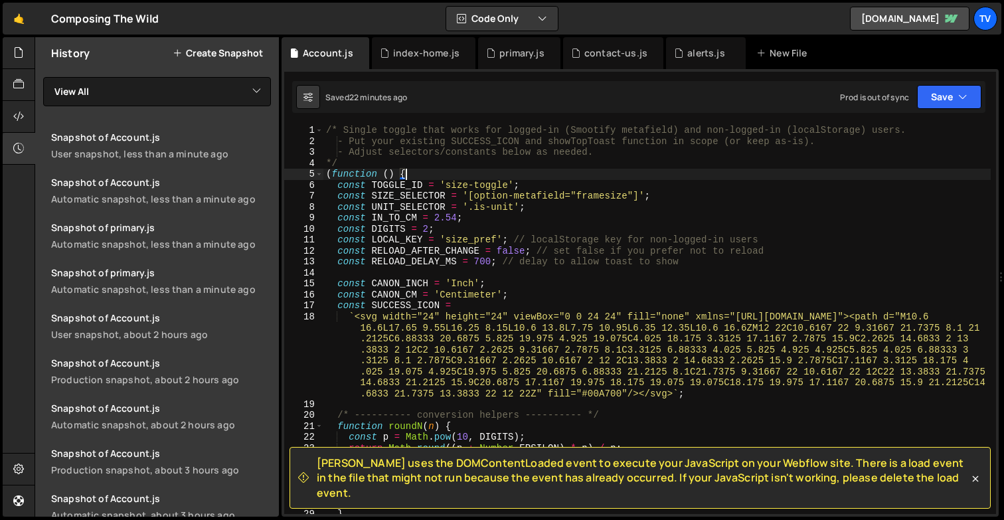
click at [416, 174] on div "/* Single toggle that works for logged-in (Smootify metafield) and non-logged-i…" at bounding box center [656, 330] width 667 height 411
click at [971, 479] on icon at bounding box center [975, 478] width 13 height 13
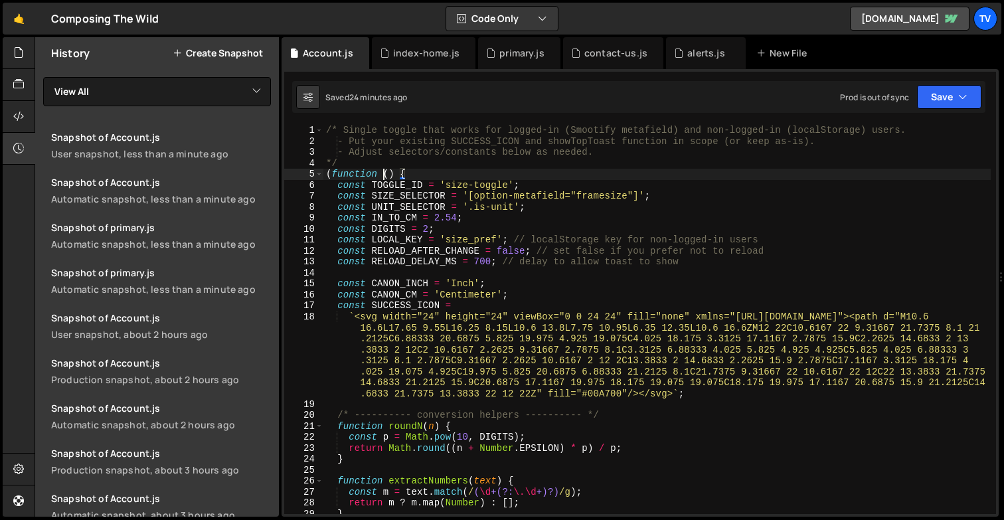
click at [385, 175] on div "/* Single toggle that works for logged-in (Smootify metafield) and non-logged-i…" at bounding box center [656, 330] width 667 height 411
click at [505, 189] on div "/* Single toggle that works for logged-in (Smootify metafield) and non-logged-i…" at bounding box center [656, 330] width 667 height 411
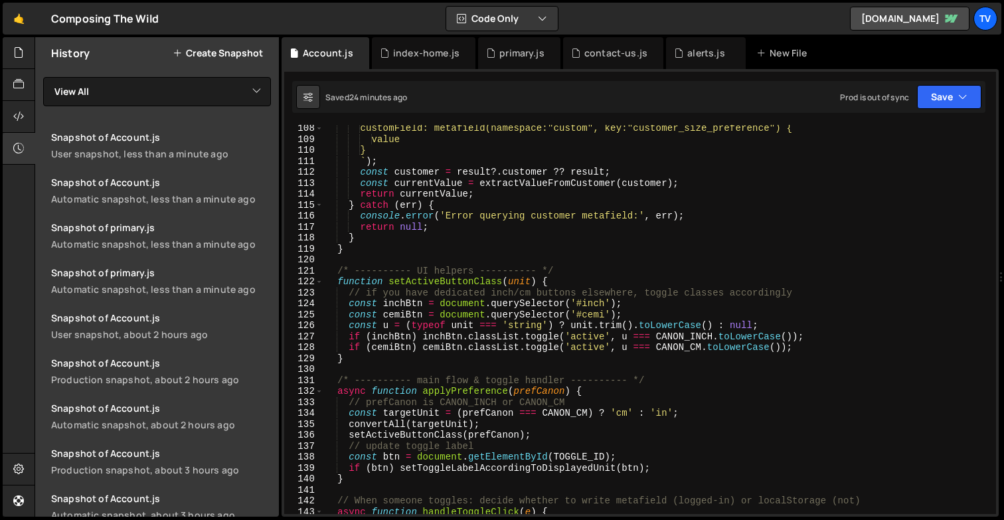
scroll to position [1251, 0]
click at [616, 291] on div "customField: metafield(namespace:"custom", key:"customer_size_preference") { va…" at bounding box center [656, 328] width 667 height 411
click at [596, 303] on div "customField: metafield(namespace:"custom", key:"customer_size_preference") { va…" at bounding box center [656, 328] width 667 height 411
type textarea "const inchBtn = document.querySelector('#inch');"
click at [596, 303] on div "customField: metafield(namespace:"custom", key:"customer_size_preference") { va…" at bounding box center [656, 328] width 667 height 411
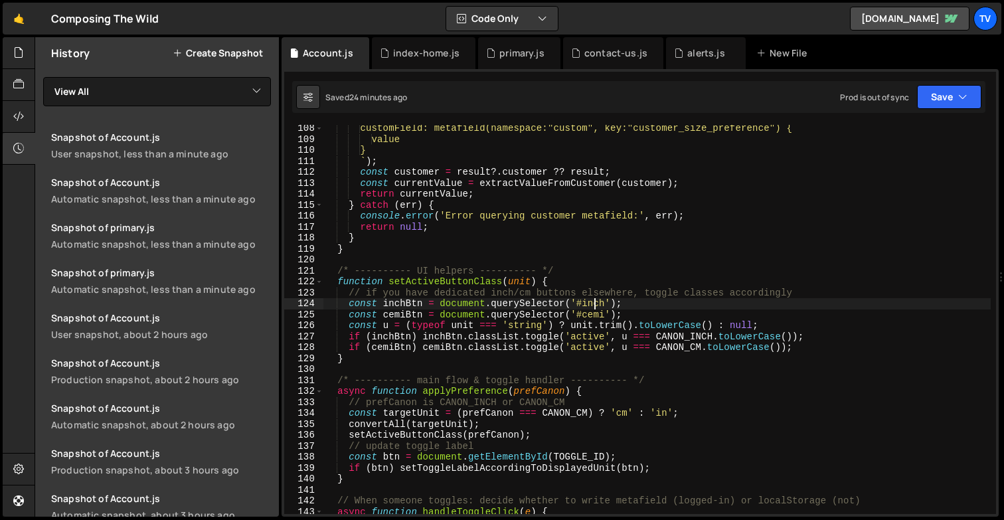
click at [596, 303] on div "customField: metafield(namespace:"custom", key:"customer_size_preference") { va…" at bounding box center [656, 328] width 667 height 411
click at [549, 265] on div "customField: metafield(namespace:"custom", key:"customer_size_preference") { va…" at bounding box center [656, 328] width 667 height 411
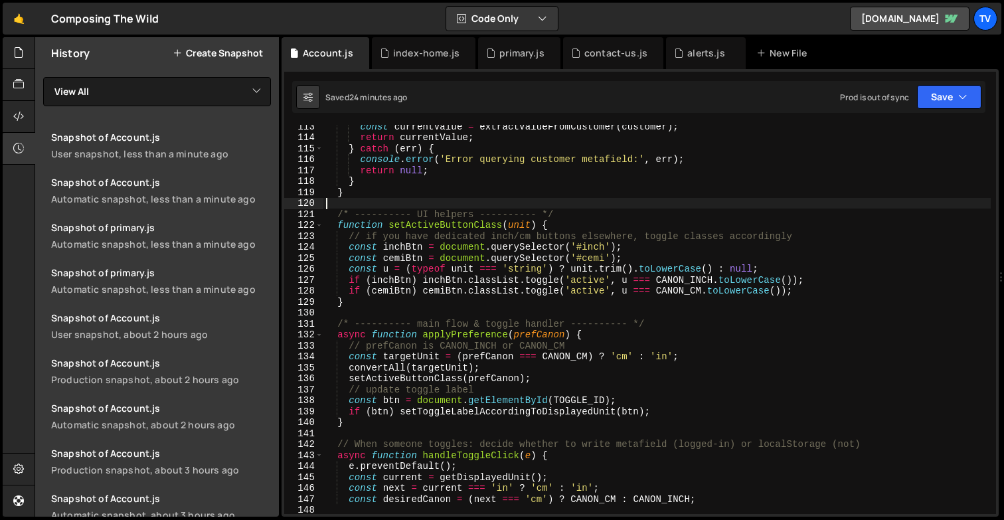
scroll to position [1307, 0]
click at [401, 206] on div "const currentValue = extractValueFromCustomer ( customer ) ; return currentValu…" at bounding box center [656, 326] width 667 height 411
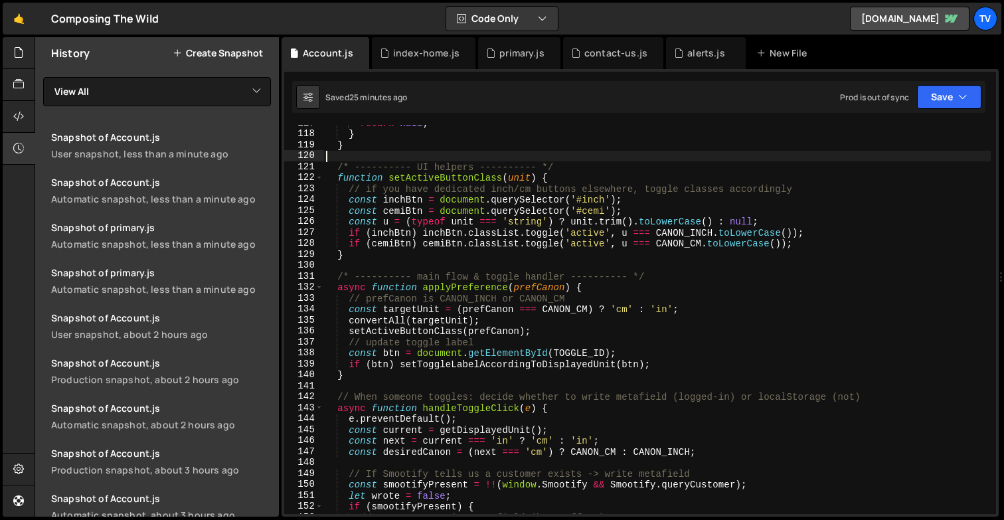
scroll to position [1355, 0]
click at [409, 213] on div "return null ; } } /* ---------- UI helpers ---------- */ function setActiveButt…" at bounding box center [656, 322] width 667 height 411
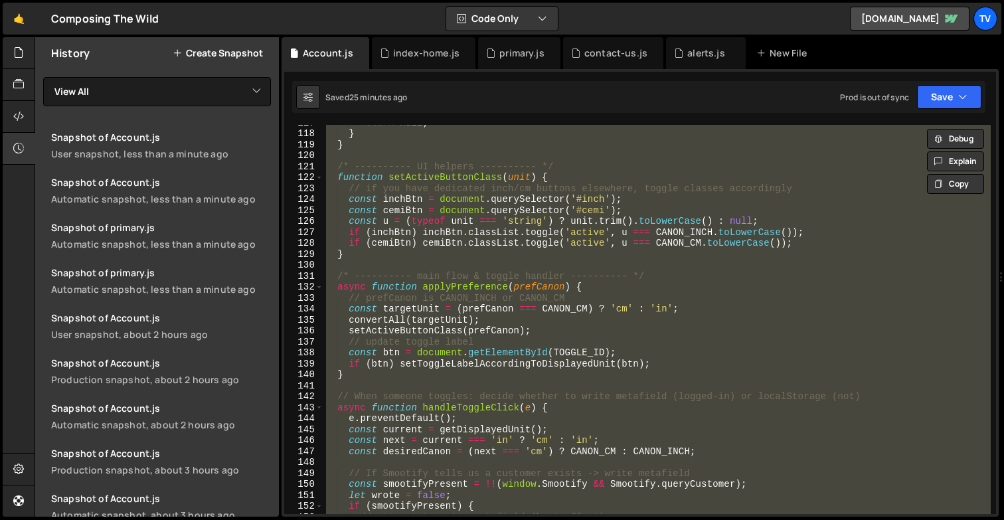
click at [409, 213] on div "return null ; } } /* ---------- UI helpers ---------- */ function setActiveButt…" at bounding box center [656, 319] width 667 height 389
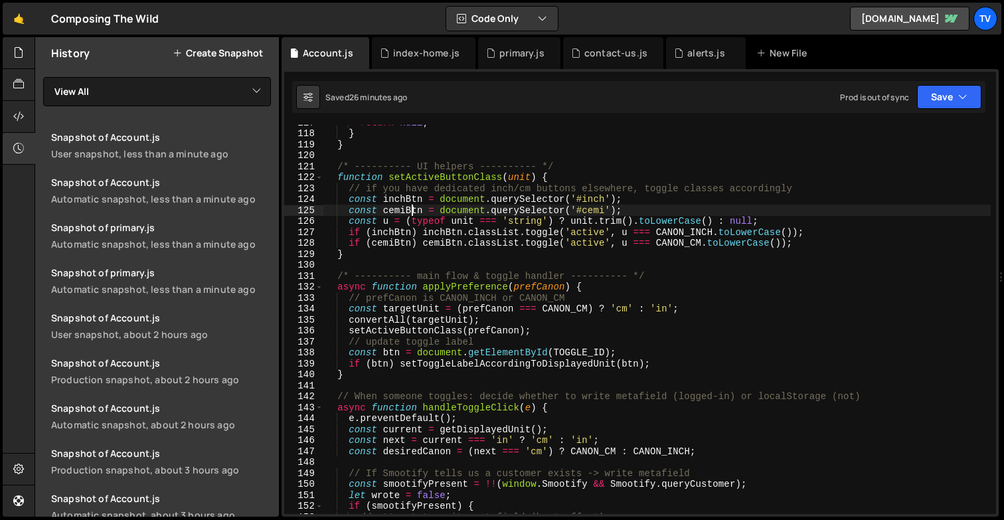
click at [362, 319] on div "return null ; } } /* ---------- UI helpers ---------- */ function setActiveButt…" at bounding box center [656, 322] width 667 height 411
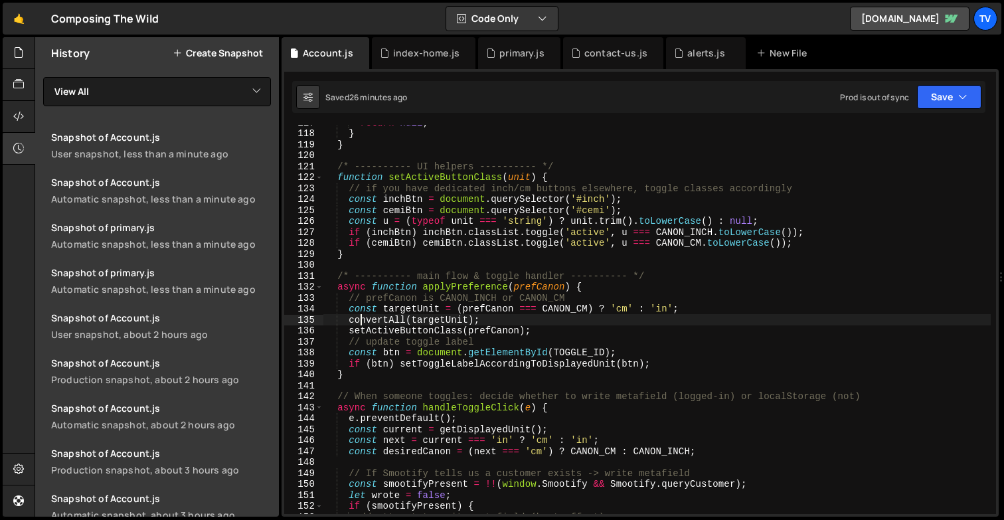
type textarea "})();"
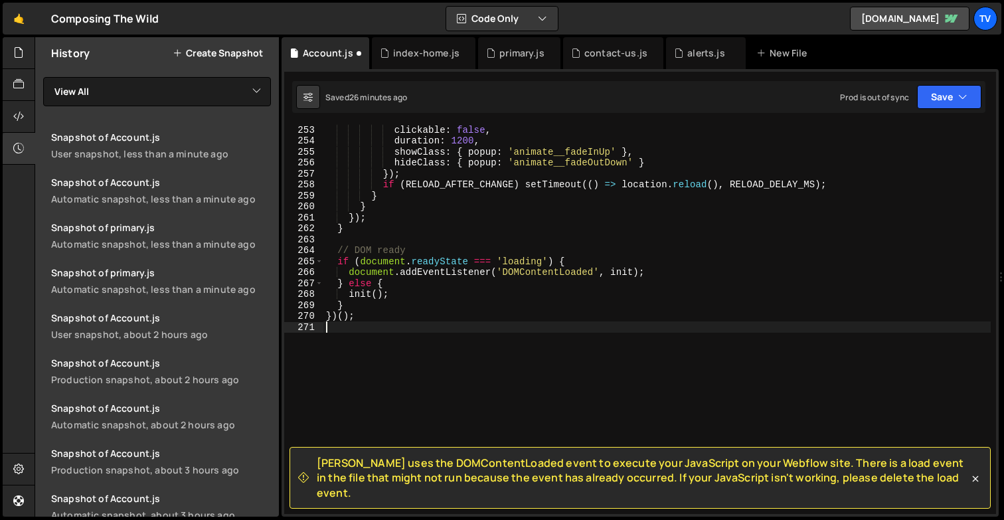
scroll to position [2837, 0]
type textarea "})();"
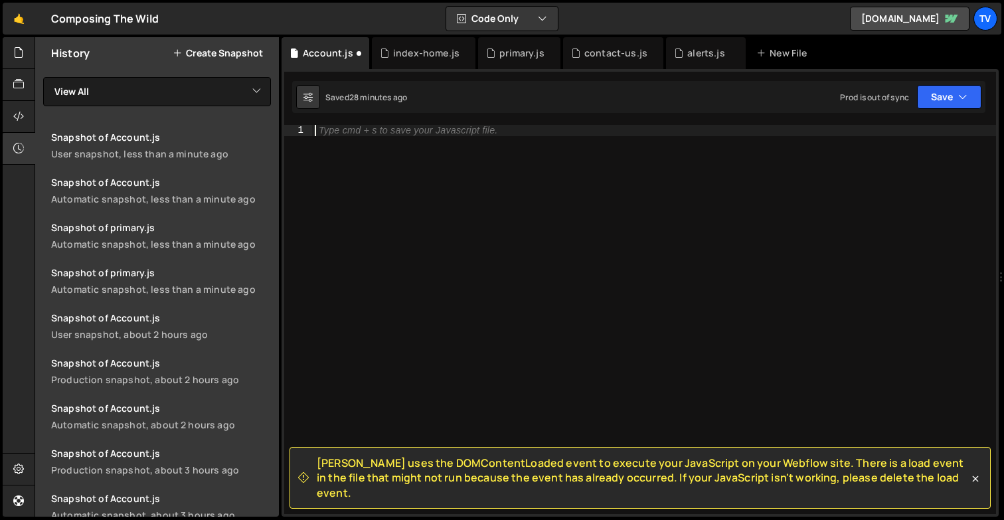
scroll to position [3149, 0]
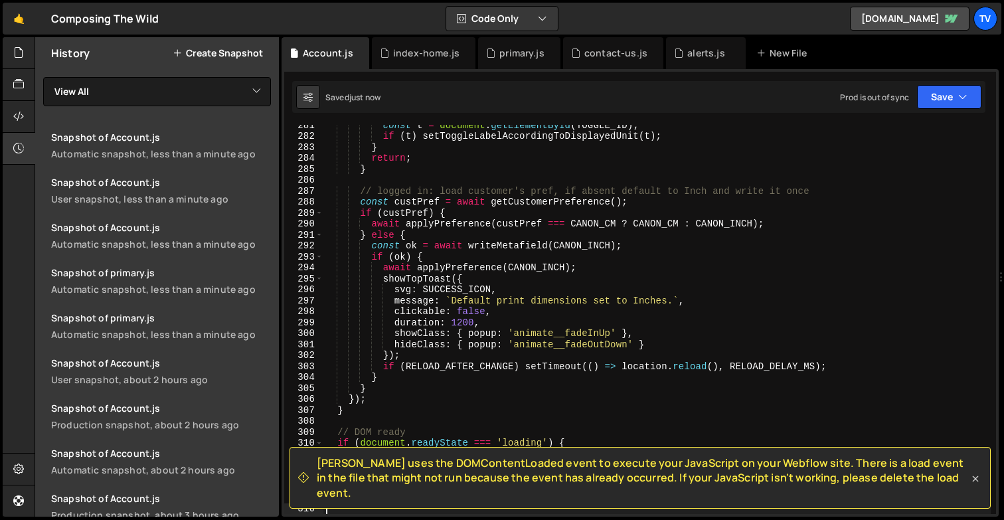
click at [973, 483] on icon at bounding box center [975, 478] width 13 height 13
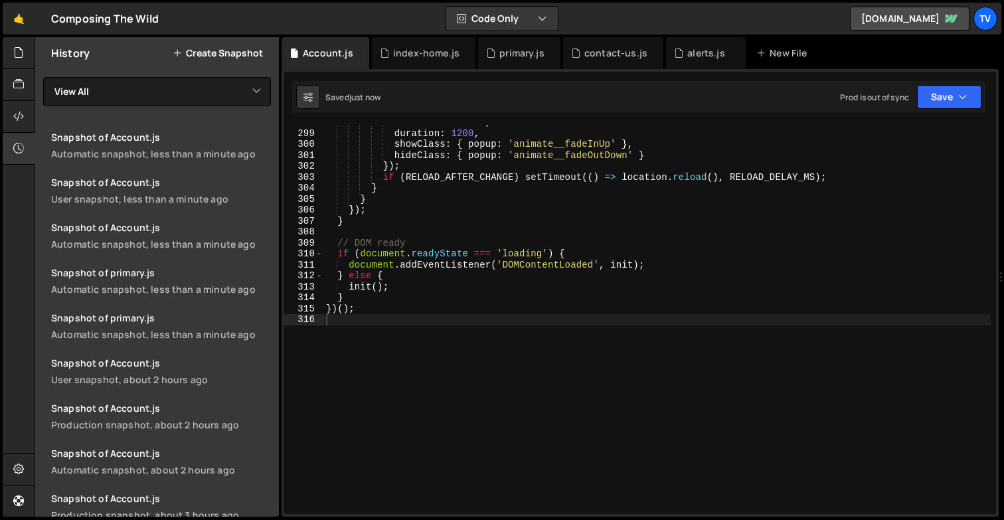
scroll to position [3338, 0]
click at [463, 376] on div "clickable : false , duration : 1200 , showClass : { popup : 'animate__fadeInUp'…" at bounding box center [656, 322] width 667 height 411
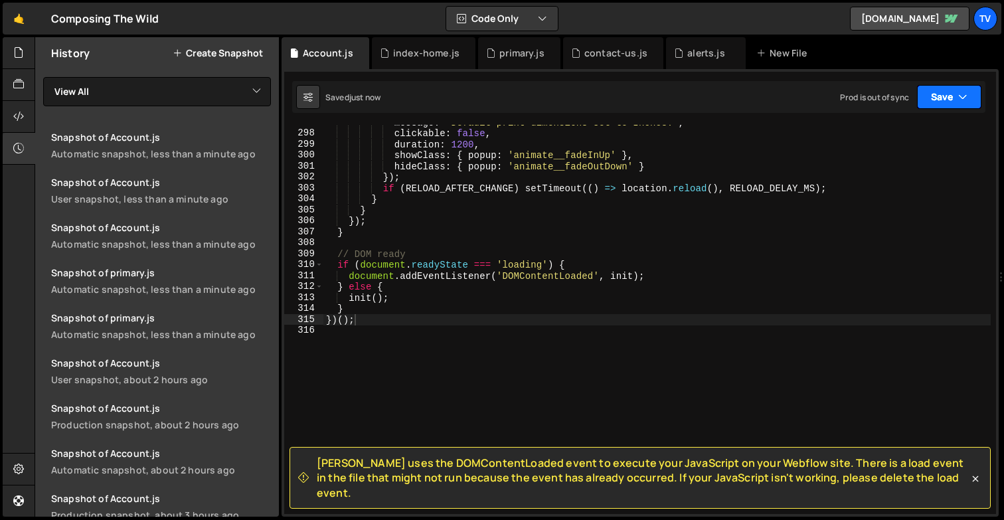
click at [937, 94] on button "Save" at bounding box center [949, 97] width 64 height 24
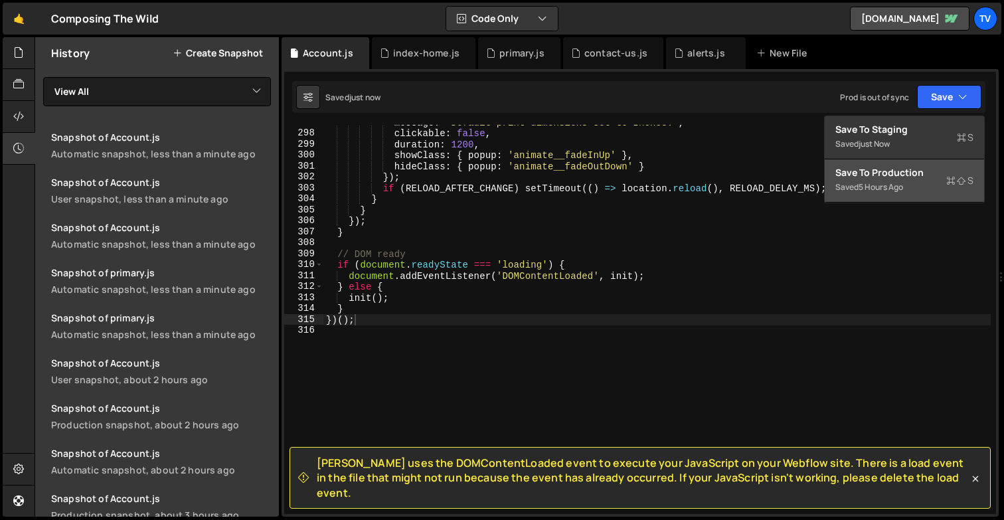
click at [925, 187] on div "Saved 5 hours ago" at bounding box center [904, 187] width 138 height 16
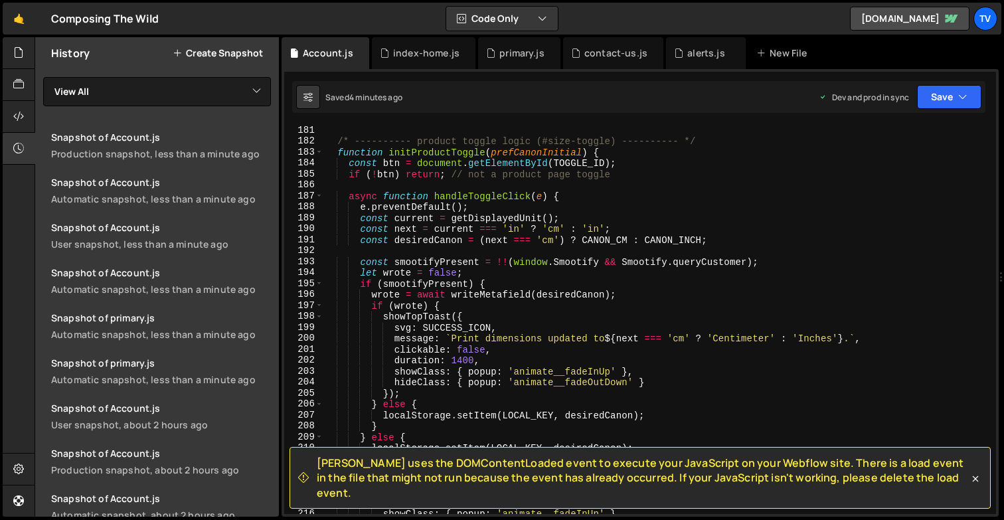
scroll to position [2047, 0]
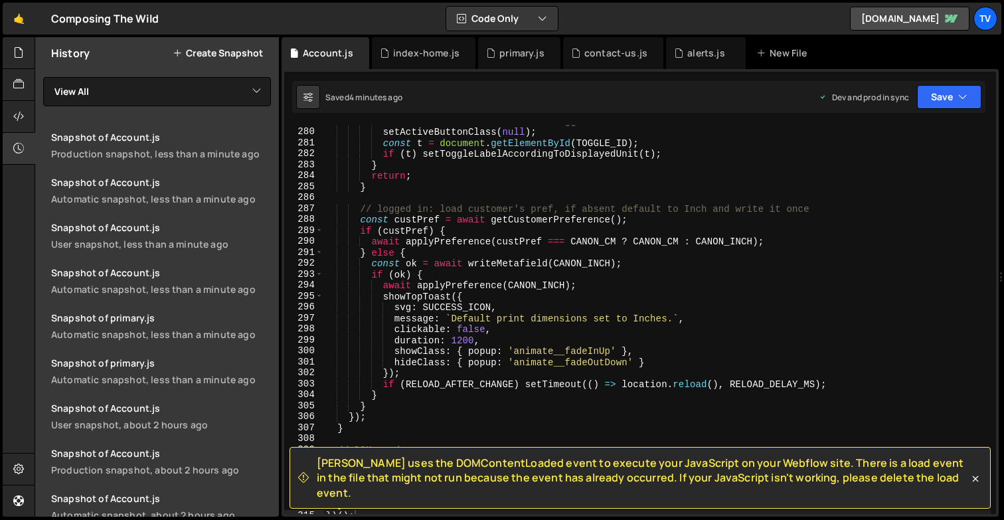
type textarea "message: `Default print dimensions set to Inches.`,"
click at [370, 323] on div "// clear UI active and ensure toggle label reflects DOM setActiveButtonClass ( …" at bounding box center [656, 321] width 667 height 411
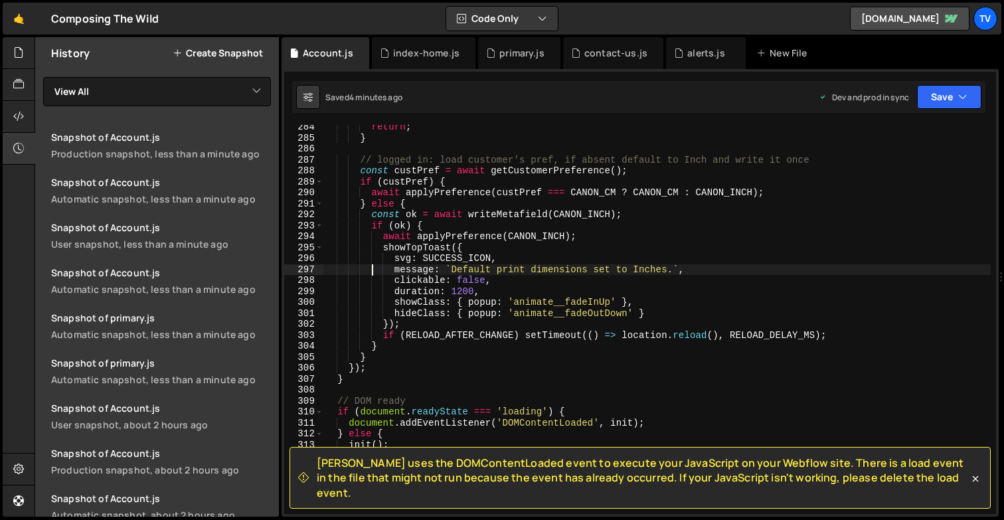
scroll to position [3255, 0]
